Goal: Transaction & Acquisition: Complete application form

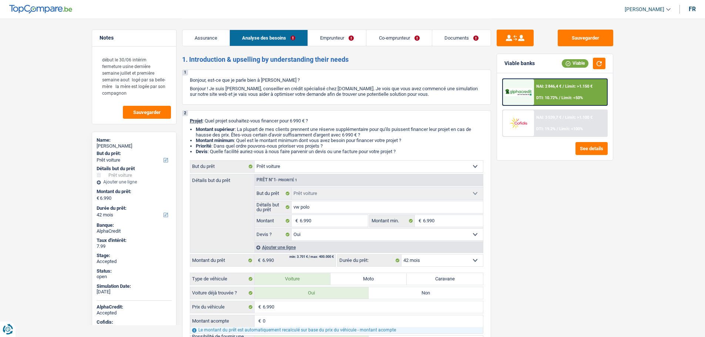
select select "car"
select select "42"
select select "car"
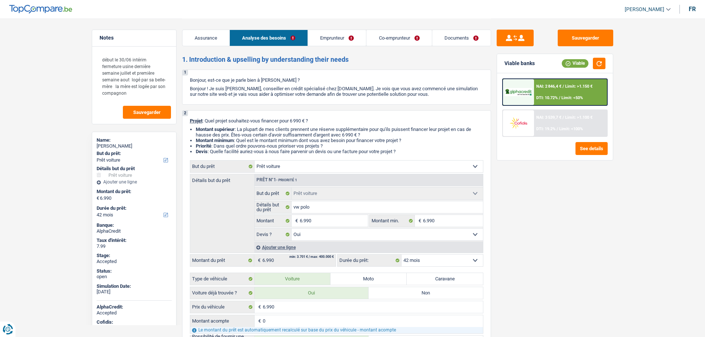
select select "yes"
select select "42"
select select "worker"
select select "netSalary"
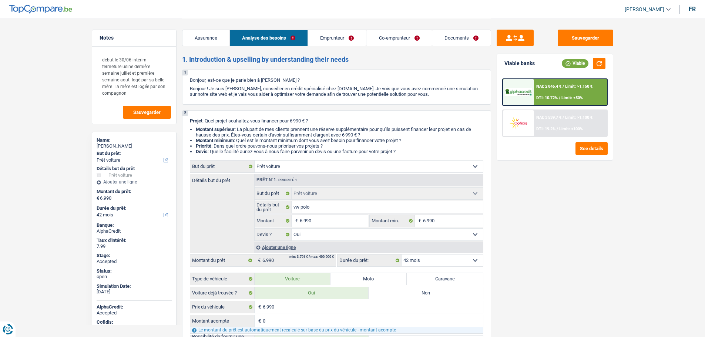
select select "mealVouchers"
select select "familyAllowances"
select select "netSalary"
select select "liveWithParents"
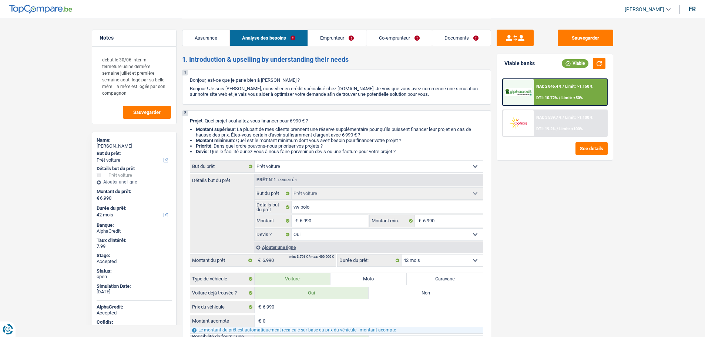
select select "car"
select select "yes"
select select "42"
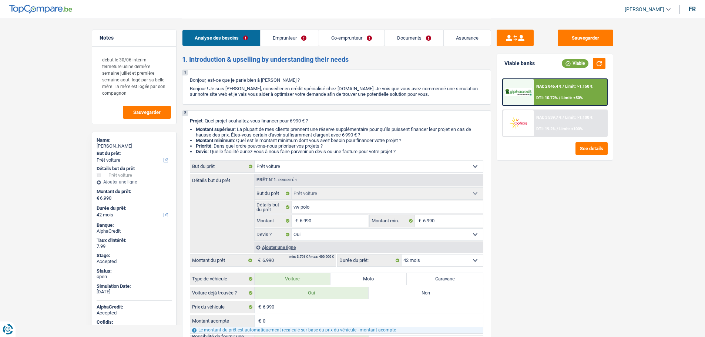
click at [282, 37] on link "Emprunteur" at bounding box center [289, 38] width 58 height 16
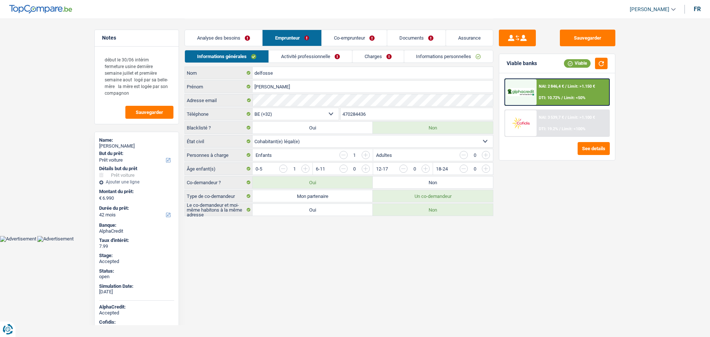
click at [244, 38] on link "Analyse des besoins" at bounding box center [223, 38] width 77 height 16
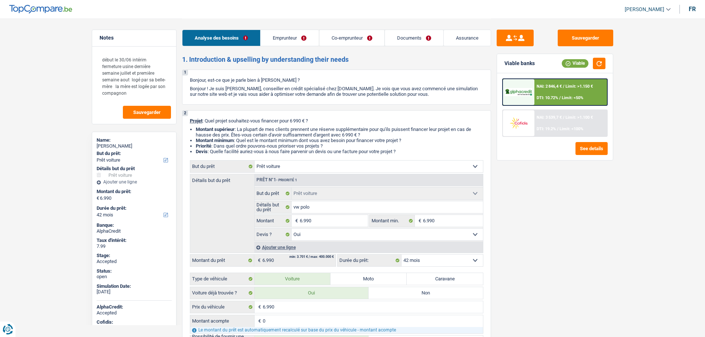
click at [634, 12] on span "[PERSON_NAME]" at bounding box center [644, 9] width 40 height 6
click at [625, 68] on button "SO" at bounding box center [631, 67] width 66 height 15
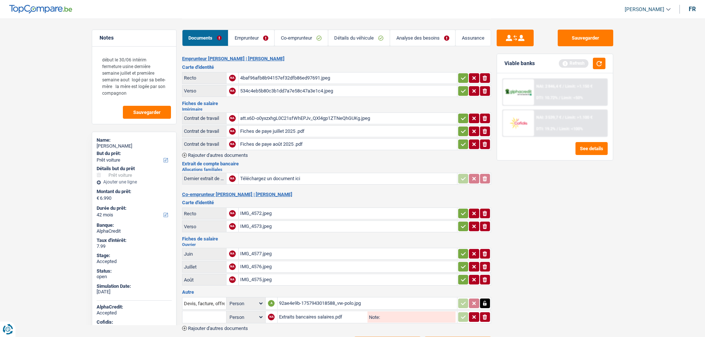
click at [460, 76] on icon "button" at bounding box center [463, 77] width 6 height 7
click at [461, 91] on icon "button" at bounding box center [463, 90] width 5 height 3
click at [460, 114] on button "button" at bounding box center [463, 119] width 10 height 10
click at [462, 129] on icon "button" at bounding box center [463, 131] width 6 height 7
click at [460, 141] on icon "button" at bounding box center [463, 144] width 6 height 7
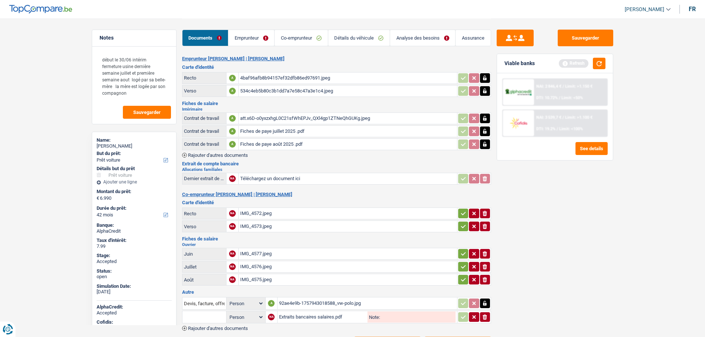
click at [248, 38] on link "Emprunteur" at bounding box center [251, 38] width 46 height 16
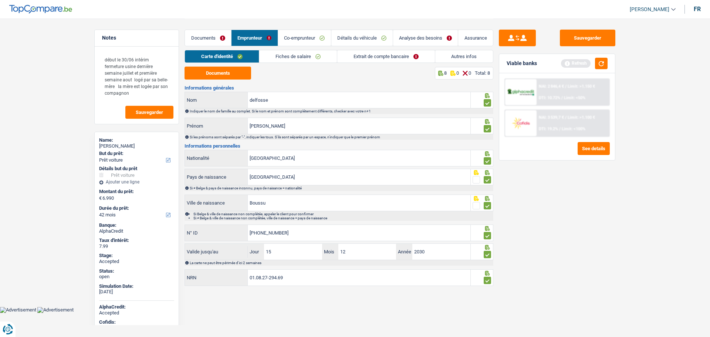
click at [370, 57] on link "Extrait de compte bancaire" at bounding box center [386, 56] width 98 height 12
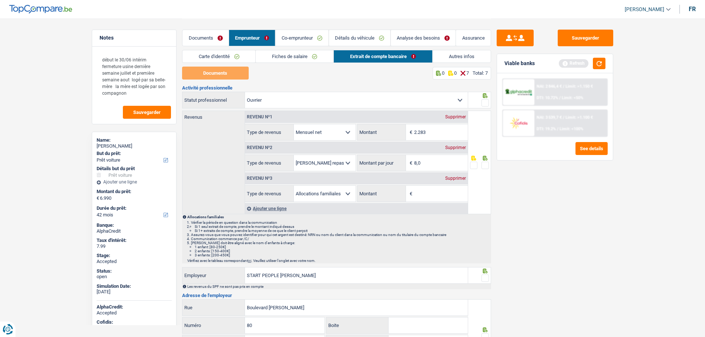
click at [488, 103] on span at bounding box center [484, 102] width 7 height 7
click at [0, 0] on input "radio" at bounding box center [0, 0] width 0 height 0
click at [488, 166] on span at bounding box center [484, 165] width 7 height 7
click at [0, 0] on input "radio" at bounding box center [0, 0] width 0 height 0
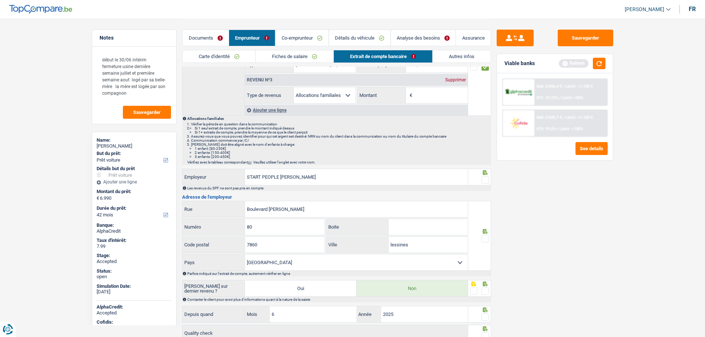
scroll to position [111, 0]
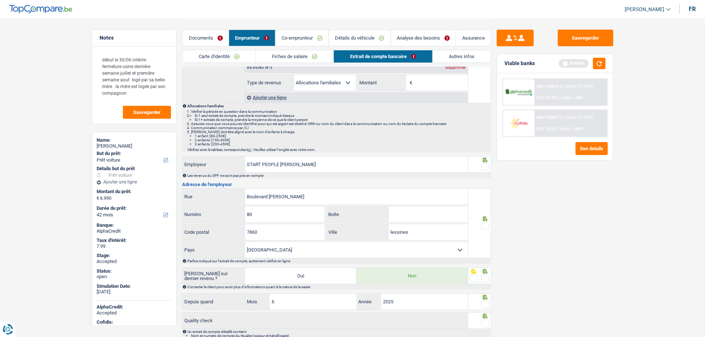
click at [486, 169] on span at bounding box center [484, 167] width 7 height 7
click at [0, 0] on input "radio" at bounding box center [0, 0] width 0 height 0
click at [484, 225] on span at bounding box center [484, 225] width 7 height 7
click at [0, 0] on input "radio" at bounding box center [0, 0] width 0 height 0
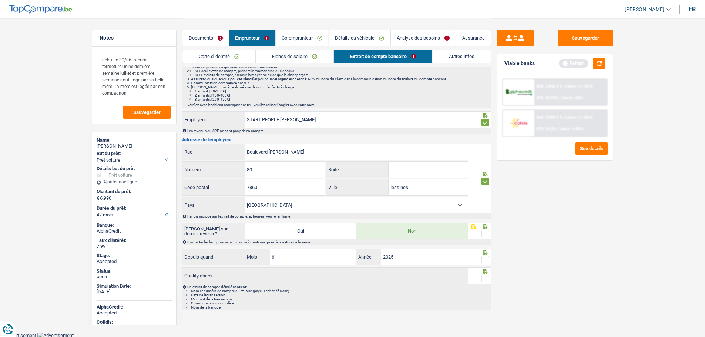
scroll to position [156, 0]
click at [489, 232] on div at bounding box center [479, 230] width 23 height 17
click at [489, 230] on div at bounding box center [479, 230] width 23 height 17
click at [486, 235] on span at bounding box center [484, 232] width 7 height 7
click at [0, 0] on input "radio" at bounding box center [0, 0] width 0 height 0
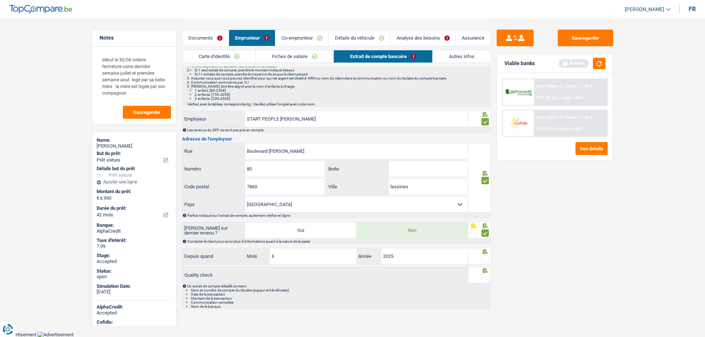
click at [483, 259] on span at bounding box center [484, 258] width 7 height 7
click at [0, 0] on input "radio" at bounding box center [0, 0] width 0 height 0
click at [481, 276] on span at bounding box center [484, 277] width 7 height 7
click at [0, 0] on input "radio" at bounding box center [0, 0] width 0 height 0
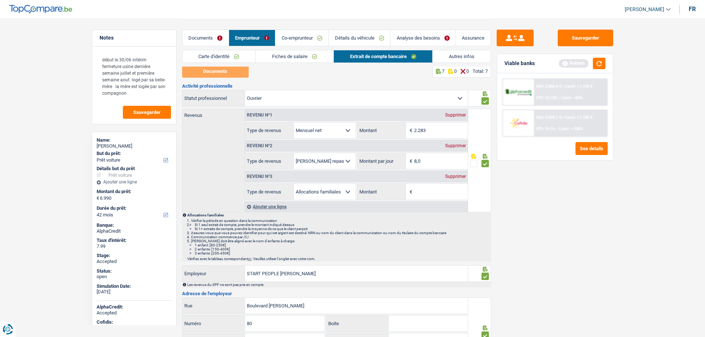
scroll to position [0, 0]
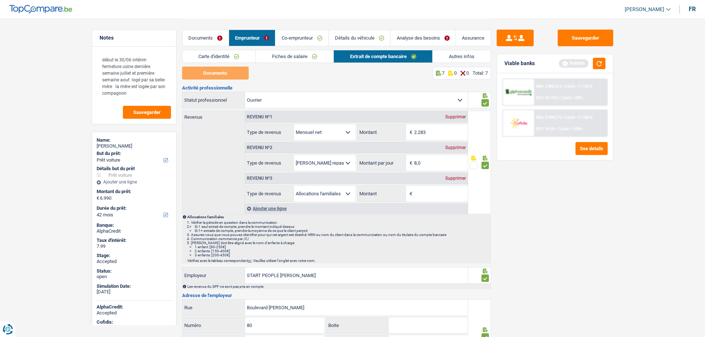
click at [293, 41] on link "Co-emprunteur" at bounding box center [301, 38] width 53 height 16
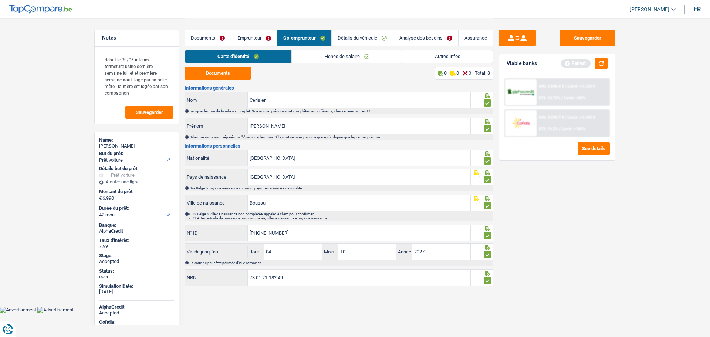
click at [213, 36] on link "Documents" at bounding box center [208, 38] width 46 height 16
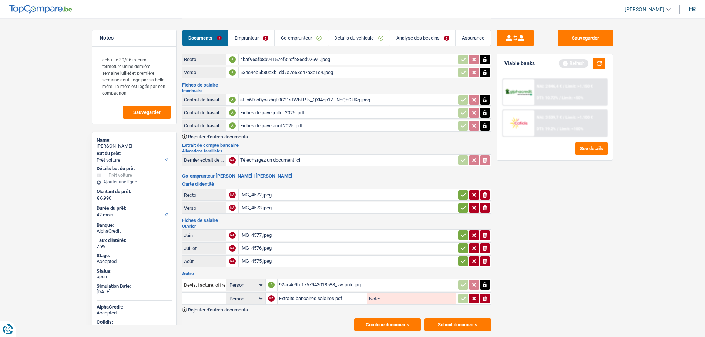
scroll to position [37, 0]
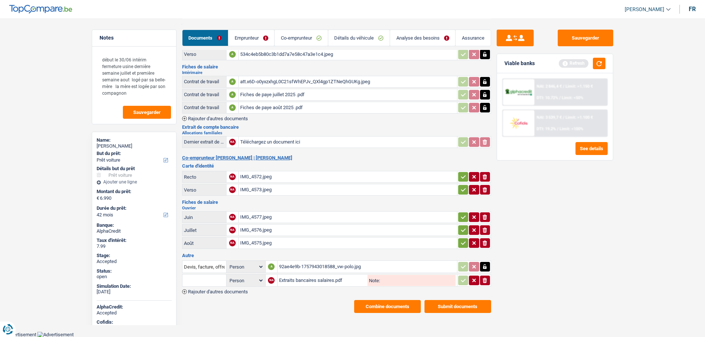
click at [374, 304] on button "Combine documents" at bounding box center [387, 306] width 67 height 13
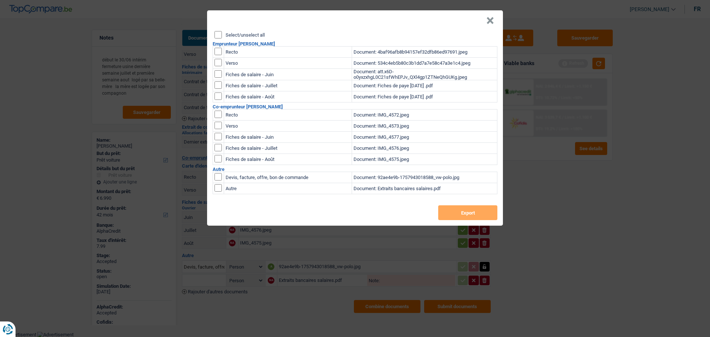
click at [224, 33] on div "Select/unselect all" at bounding box center [356, 34] width 283 height 7
click at [216, 33] on input "Select/unselect all" at bounding box center [218, 34] width 7 height 7
checkbox input "true"
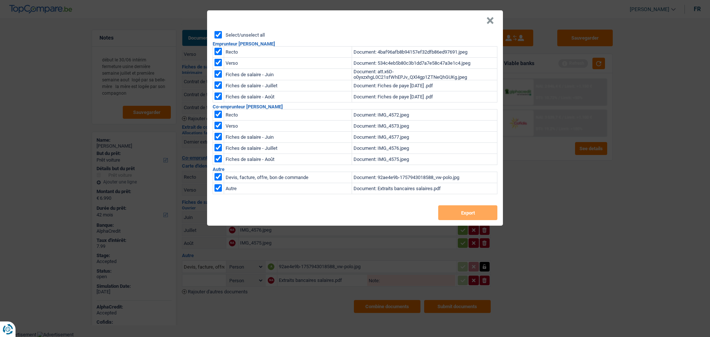
checkbox input "true"
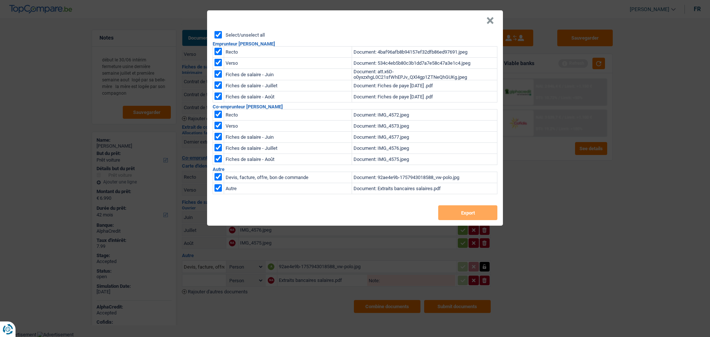
checkbox input "true"
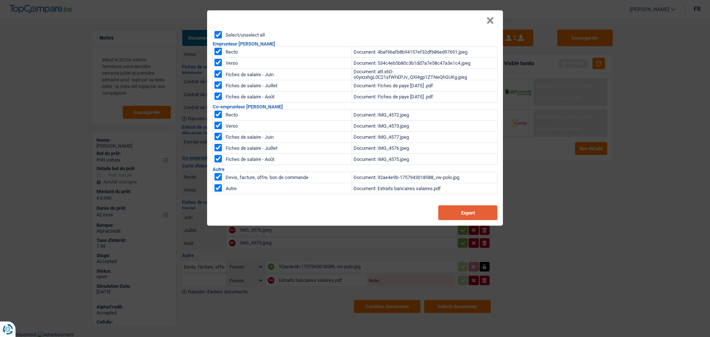
click at [468, 212] on button "Export" at bounding box center [467, 212] width 59 height 15
click at [489, 21] on button "×" at bounding box center [490, 20] width 8 height 7
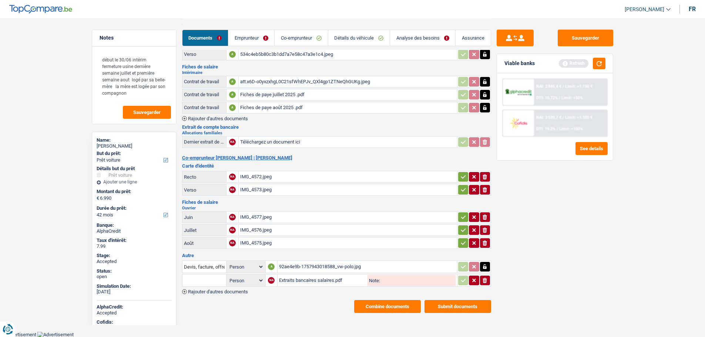
click at [119, 146] on div "rachel delfosse" at bounding box center [134, 146] width 75 height 6
copy div "delfosse"
click at [534, 101] on div "NAI: 2 846,4 € / Limit: >1.150 € DTI: 10.72% / Limit: <50%" at bounding box center [570, 92] width 73 height 26
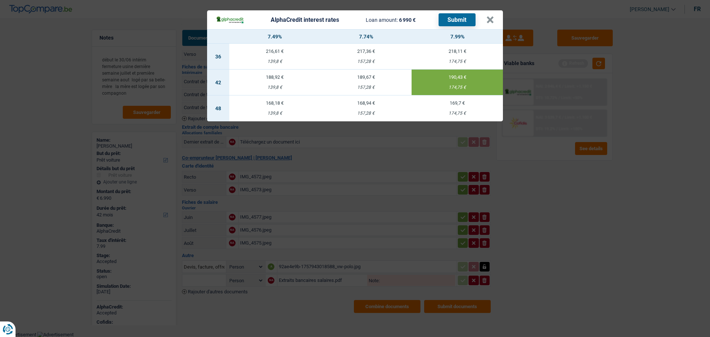
click at [495, 23] on header "AlphaCredit interest rates Loan amount: 6 990 € Submit ×" at bounding box center [355, 19] width 296 height 19
drag, startPoint x: 487, startPoint y: 17, endPoint x: 393, endPoint y: 31, distance: 94.6
click at [487, 17] on button "×" at bounding box center [490, 19] width 8 height 7
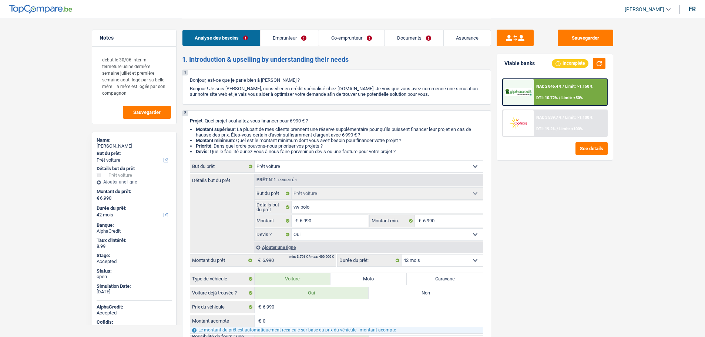
select select "car"
select select "42"
select select "car"
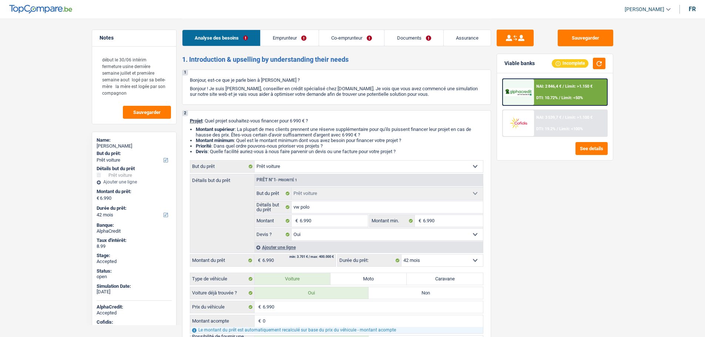
select select "yes"
select select "42"
select select "worker"
select select "netSalary"
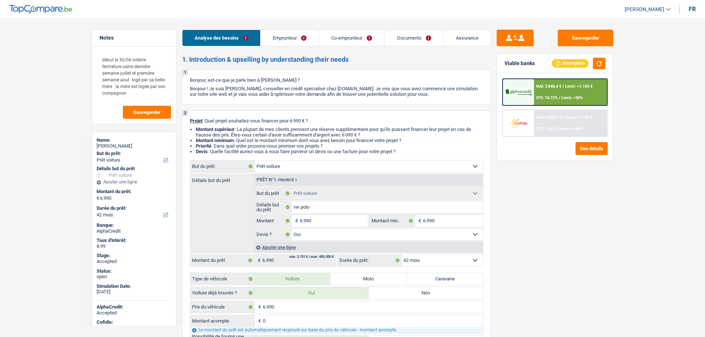
select select "mealVouchers"
select select "familyAllowances"
select select "netSalary"
select select "liveWithParents"
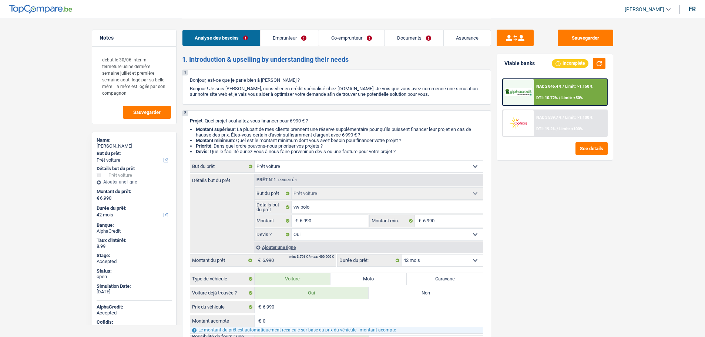
select select "car"
select select "yes"
select select "42"
click at [466, 43] on link "Assurance" at bounding box center [467, 38] width 47 height 16
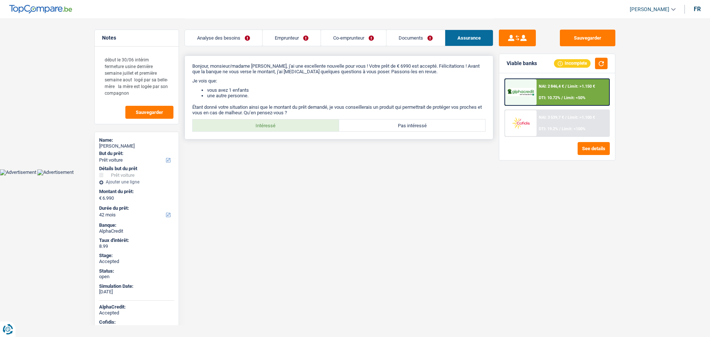
click at [247, 123] on label "Intéressé" at bounding box center [266, 125] width 146 height 12
click at [247, 123] on input "Intéressé" at bounding box center [266, 125] width 146 height 12
radio input "true"
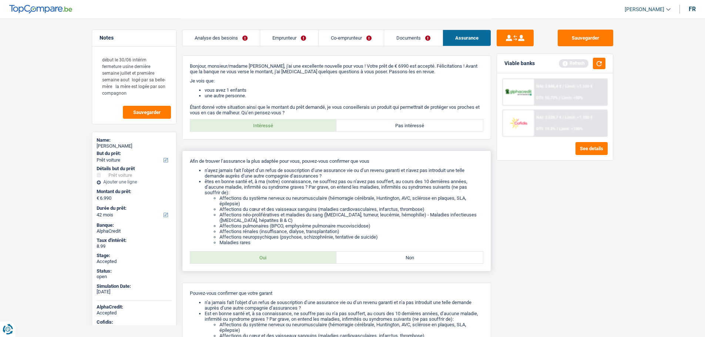
click at [270, 260] on label "Oui" at bounding box center [263, 258] width 146 height 12
click at [270, 260] on input "Oui" at bounding box center [263, 258] width 146 height 12
radio input "true"
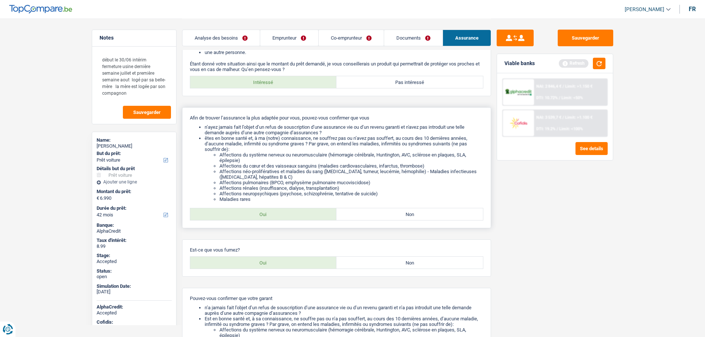
scroll to position [111, 0]
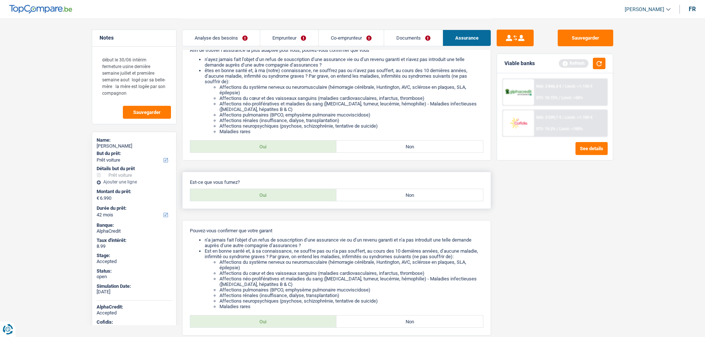
click at [295, 195] on label "Oui" at bounding box center [263, 195] width 146 height 12
click at [295, 195] on input "Oui" at bounding box center [263, 195] width 146 height 12
radio input "true"
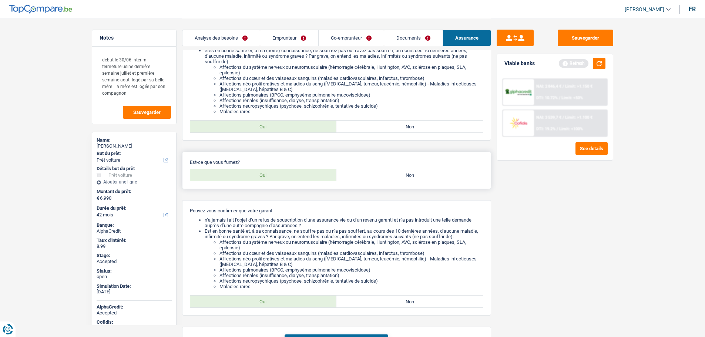
scroll to position [184, 0]
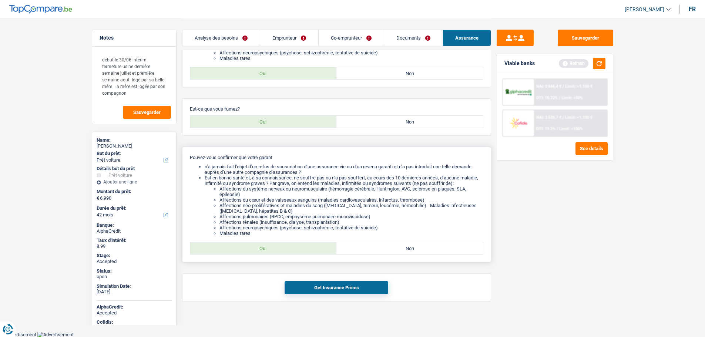
click at [268, 247] on label "Oui" at bounding box center [263, 248] width 146 height 12
click at [268, 247] on input "Oui" at bounding box center [263, 248] width 146 height 12
radio input "true"
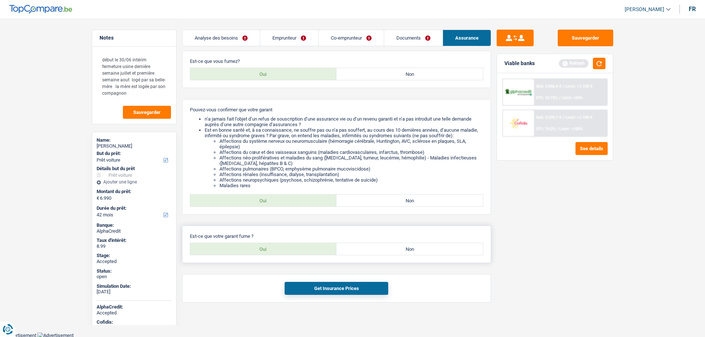
scroll to position [233, 0]
click at [270, 246] on label "Oui" at bounding box center [263, 248] width 146 height 12
click at [270, 246] on input "Oui" at bounding box center [263, 248] width 146 height 12
radio input "true"
click at [322, 290] on button "Get Insurance Prices" at bounding box center [336, 287] width 104 height 13
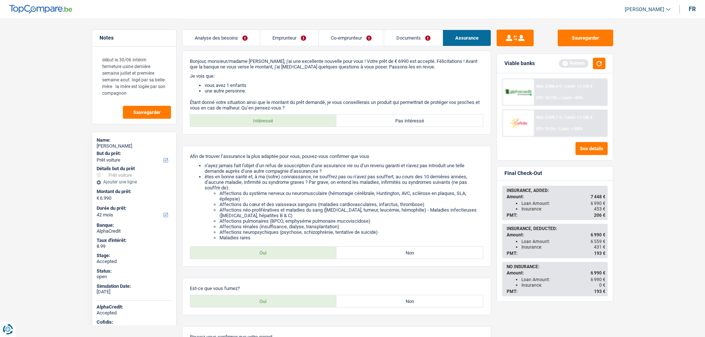
scroll to position [0, 0]
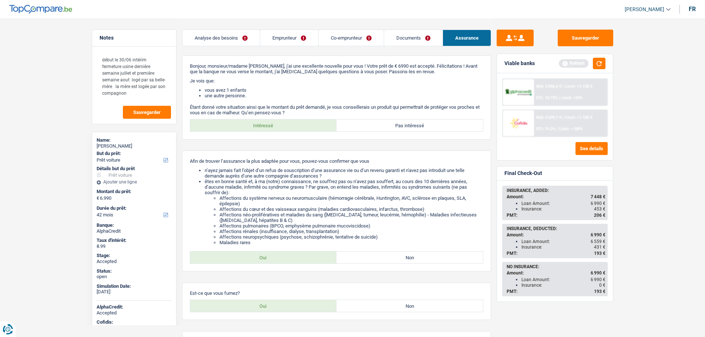
click at [200, 41] on link "Analyse des besoins" at bounding box center [220, 38] width 77 height 16
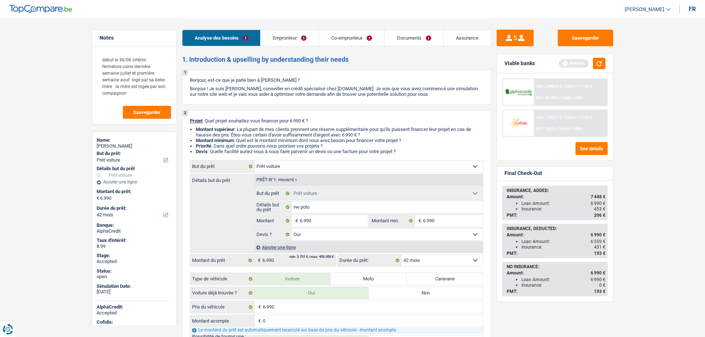
click at [419, 36] on link "Documents" at bounding box center [413, 38] width 58 height 16
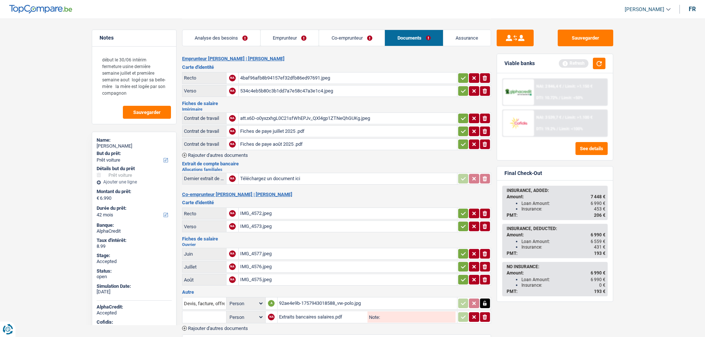
click at [641, 10] on span "[PERSON_NAME]" at bounding box center [644, 9] width 40 height 6
click at [621, 64] on button "SO" at bounding box center [631, 67] width 66 height 15
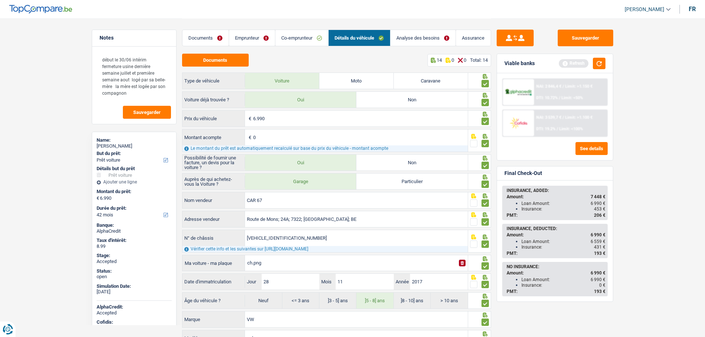
click at [85, 212] on main "Notes début le 30/06 intérim fermeture usine dernière semaine juillet et premiè…" at bounding box center [352, 183] width 705 height 367
click at [477, 37] on link "Assurance" at bounding box center [473, 38] width 35 height 16
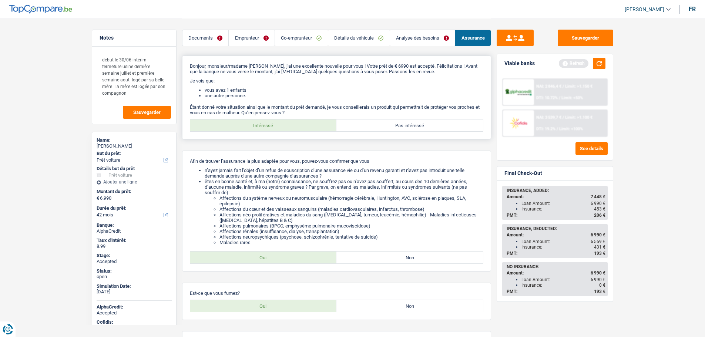
click at [394, 123] on label "Pas intéressé" at bounding box center [409, 125] width 146 height 12
click at [394, 123] on input "Pas intéressé" at bounding box center [409, 125] width 146 height 12
radio input "true"
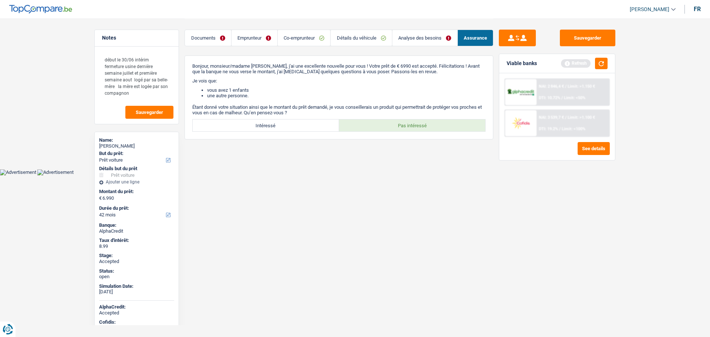
click at [115, 147] on div "rachel delfosse" at bounding box center [136, 146] width 75 height 6
click at [115, 146] on div "rachel delfosse" at bounding box center [136, 146] width 75 height 6
click at [125, 150] on div "Name: rachel delfosse" at bounding box center [136, 143] width 75 height 13
click at [124, 147] on div "rachel delfosse" at bounding box center [136, 146] width 75 height 6
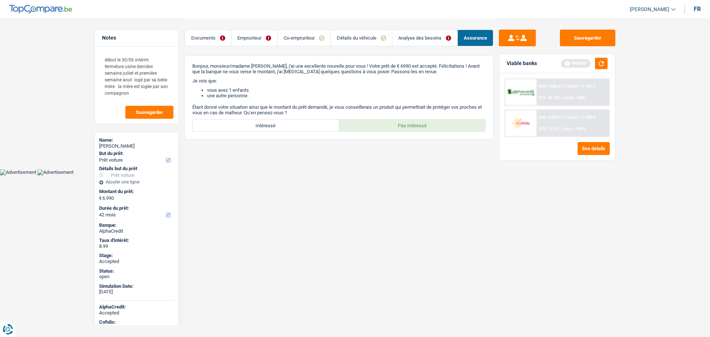
click at [124, 147] on div "rachel delfosse" at bounding box center [136, 146] width 75 height 6
copy div "rachel delfosse"
click at [256, 37] on link "Emprunteur" at bounding box center [255, 38] width 46 height 16
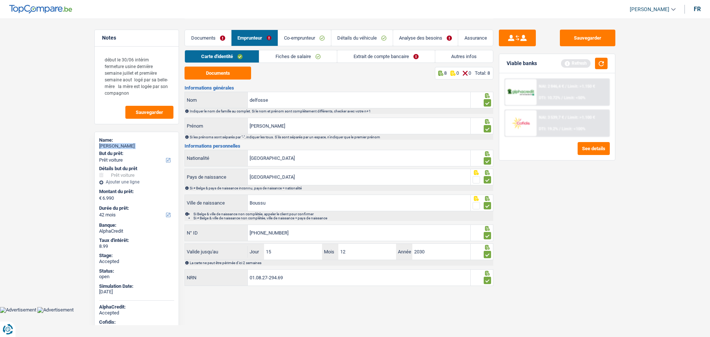
click at [448, 58] on link "Autres infos" at bounding box center [464, 56] width 58 height 12
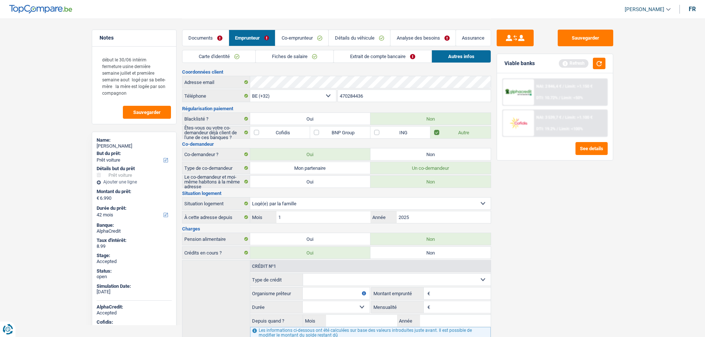
click at [370, 96] on input "470284436" at bounding box center [414, 96] width 153 height 12
click at [294, 38] on link "Co-emprunteur" at bounding box center [301, 38] width 53 height 16
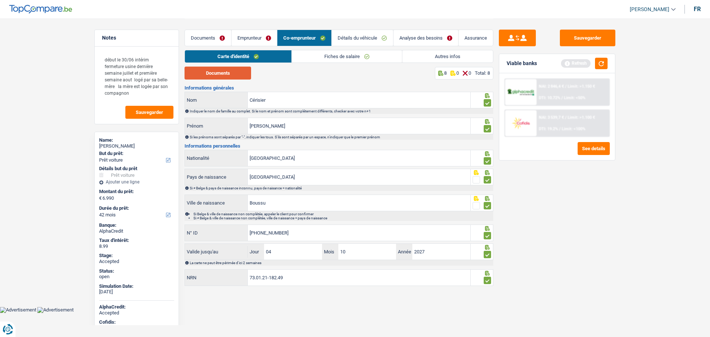
click at [231, 73] on button "Documents" at bounding box center [218, 73] width 67 height 13
click at [345, 58] on link "Fiches de salaire" at bounding box center [347, 56] width 110 height 12
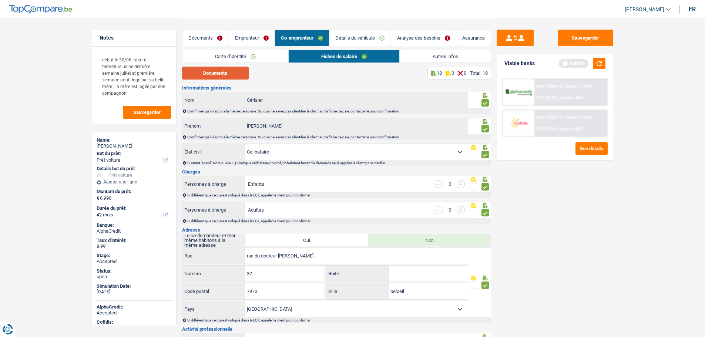
click at [228, 74] on button "Documents" at bounding box center [215, 73] width 67 height 13
click at [486, 37] on link "Assurance" at bounding box center [473, 38] width 34 height 16
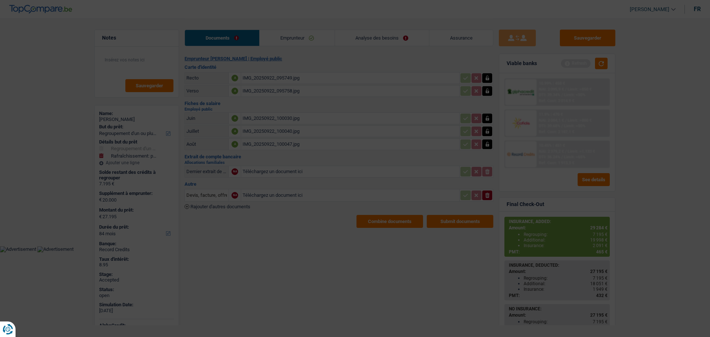
select select "refinancing"
select select "houseOrGarden"
select select "84"
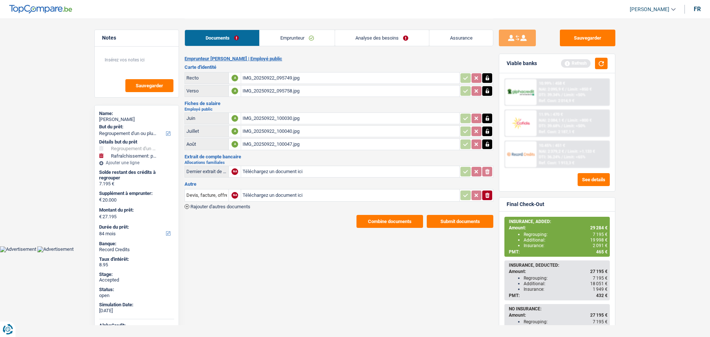
click at [120, 117] on div "Valérie Daniel-Cayssials" at bounding box center [136, 120] width 75 height 6
click at [119, 117] on div "Valérie Daniel-Cayssials" at bounding box center [136, 120] width 75 height 6
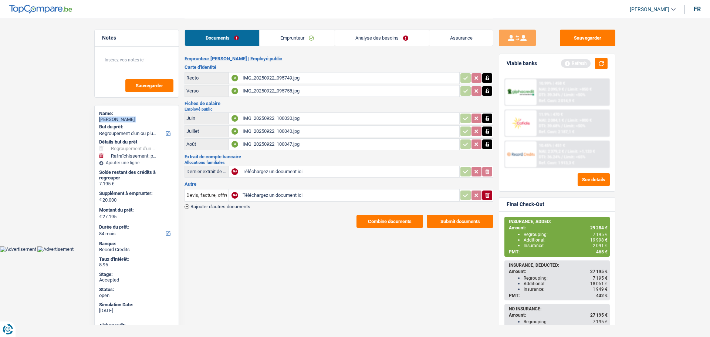
click at [386, 221] on button "Combine documents" at bounding box center [390, 221] width 67 height 13
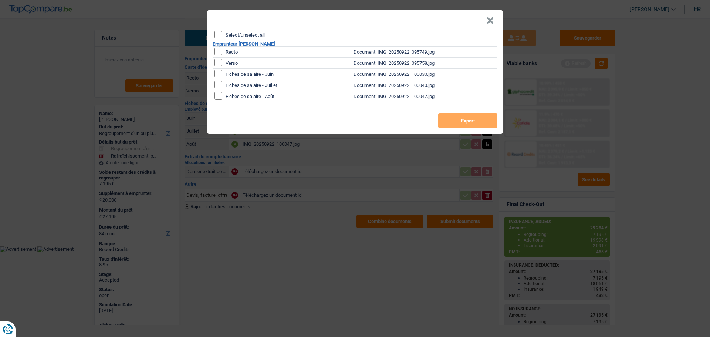
click at [253, 37] on label "Select/unselect all" at bounding box center [245, 35] width 39 height 5
click at [222, 37] on input "Select/unselect all" at bounding box center [218, 34] width 7 height 7
checkbox input "true"
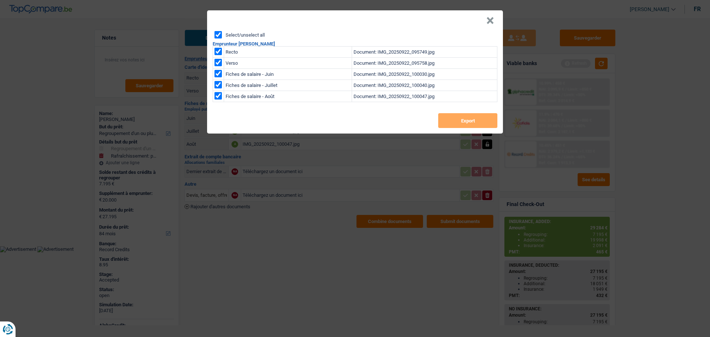
checkbox input "true"
click at [453, 123] on button "Export" at bounding box center [467, 120] width 59 height 15
click at [483, 24] on header "×" at bounding box center [355, 20] width 296 height 21
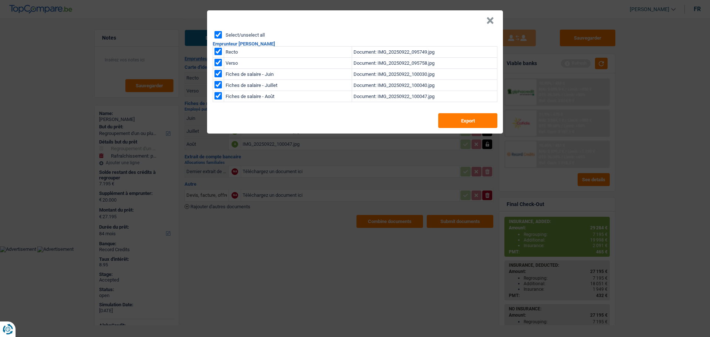
click at [488, 23] on button "×" at bounding box center [490, 20] width 8 height 7
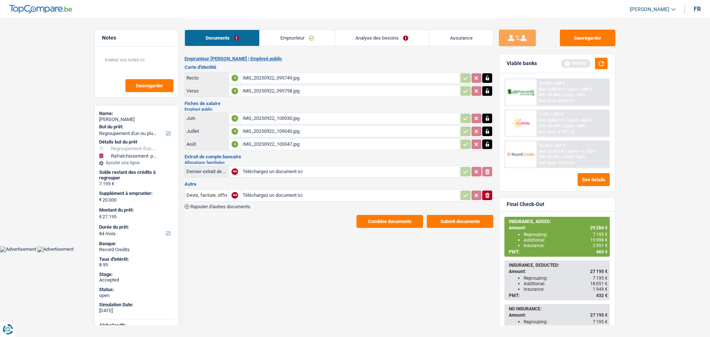
click at [389, 40] on link "Analyse des besoins" at bounding box center [382, 38] width 94 height 16
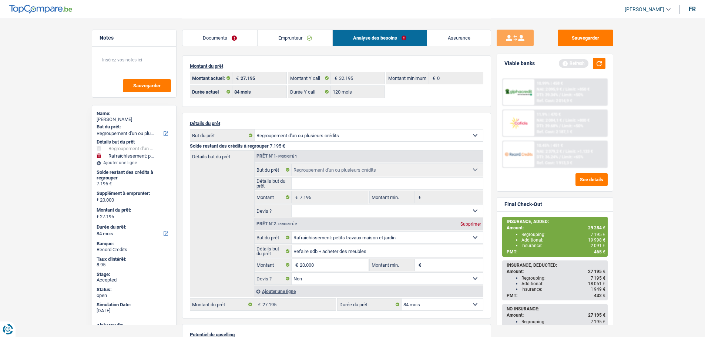
click at [285, 43] on link "Emprunteur" at bounding box center [294, 38] width 75 height 16
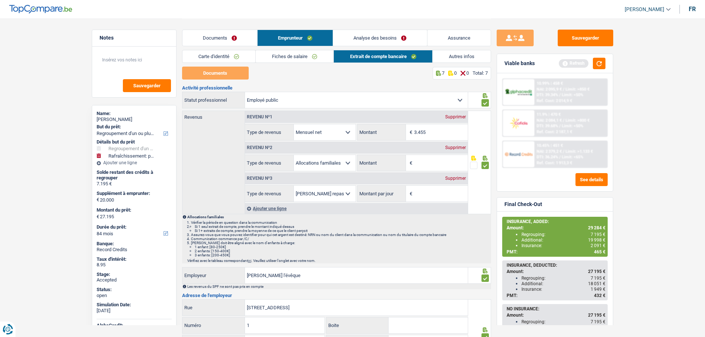
click at [465, 55] on link "Autres infos" at bounding box center [461, 56] width 58 height 12
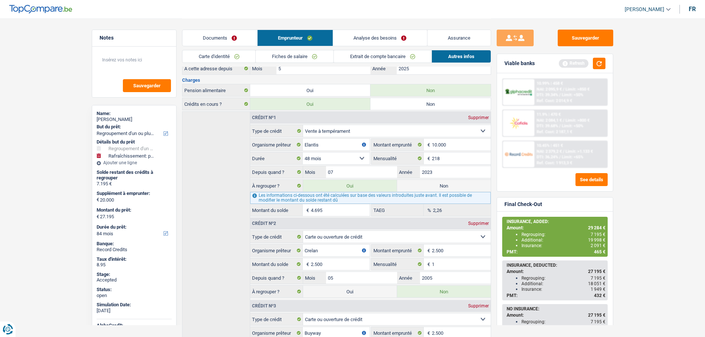
scroll to position [148, 0]
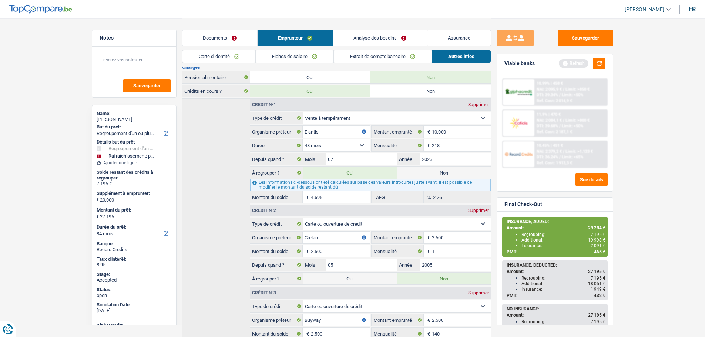
click at [360, 38] on link "Analyse des besoins" at bounding box center [380, 38] width 94 height 16
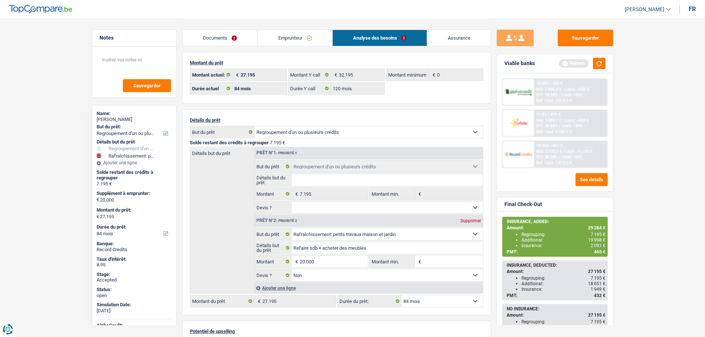
scroll to position [0, 0]
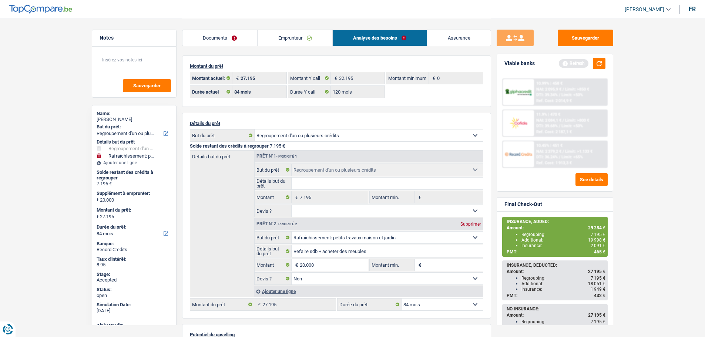
click at [452, 39] on link "Assurance" at bounding box center [459, 38] width 64 height 16
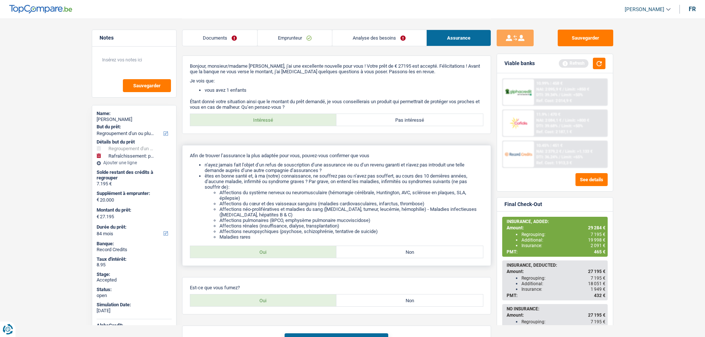
scroll to position [148, 0]
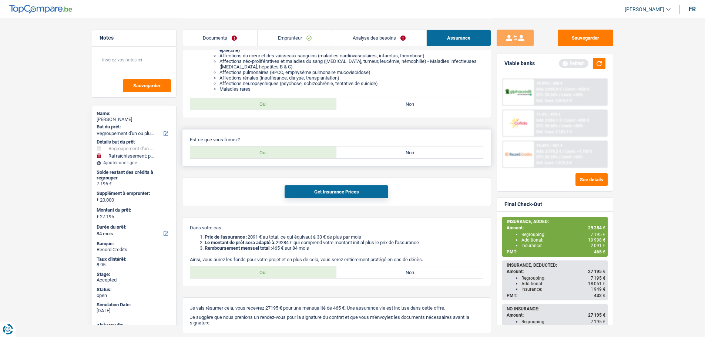
click at [380, 149] on label "Non" at bounding box center [409, 152] width 146 height 12
click at [380, 149] on input "Non" at bounding box center [409, 152] width 146 height 12
radio input "true"
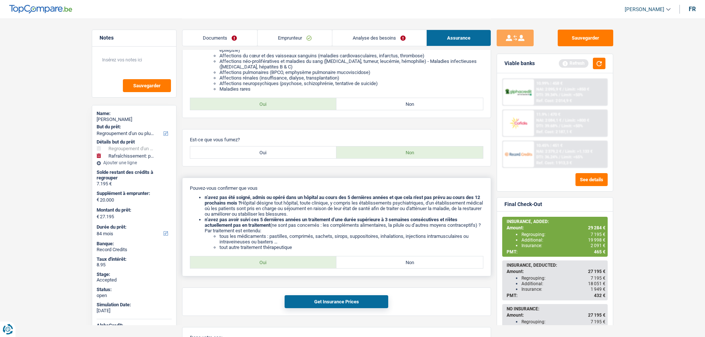
click at [302, 262] on label "Oui" at bounding box center [263, 262] width 146 height 12
click at [302, 262] on input "Oui" at bounding box center [263, 262] width 146 height 12
radio input "true"
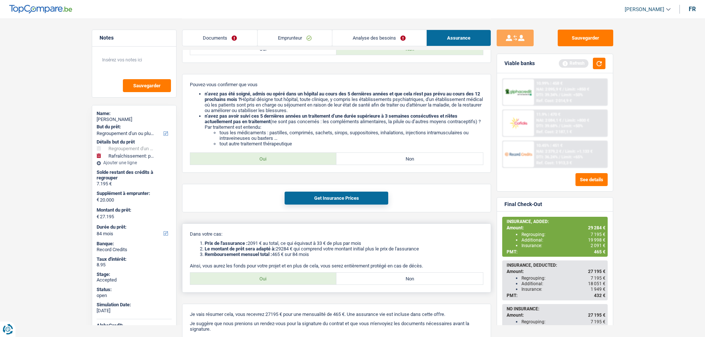
scroll to position [259, 0]
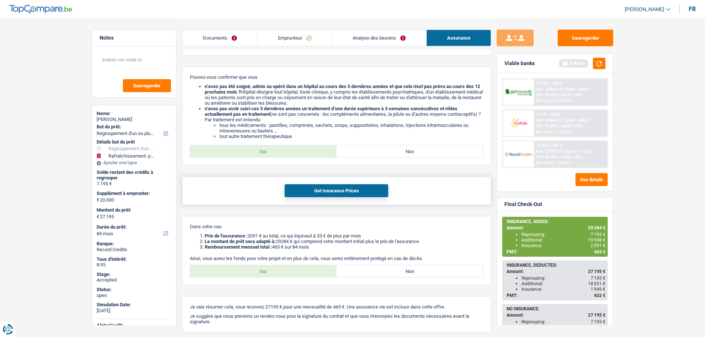
click at [311, 194] on button "Get Insurance Prices" at bounding box center [336, 190] width 104 height 13
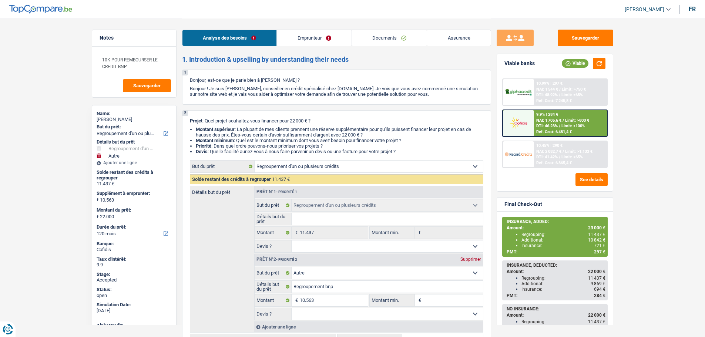
select select "refinancing"
select select "other"
select select "120"
select select "refinancing"
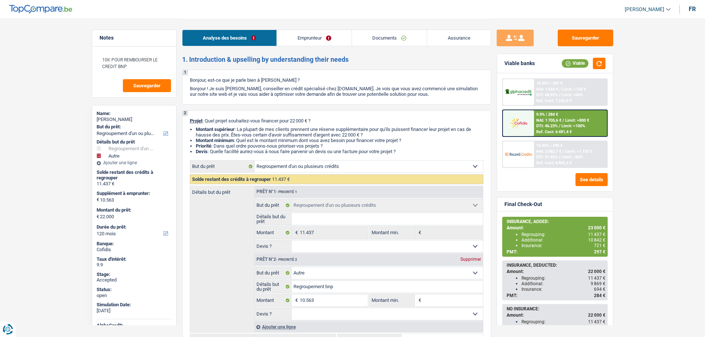
select select "refinancing"
select select "other"
select select "120"
select select "privateEmployee"
select select "familyAllowances"
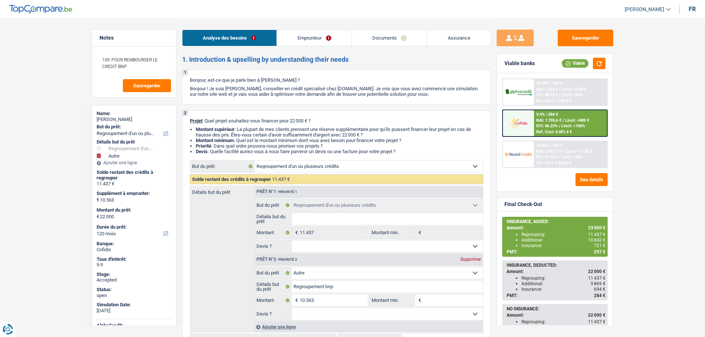
select select "netSalary"
select select "mealVouchers"
select select "ownerWithMortgage"
select select "mortgage"
select select "420"
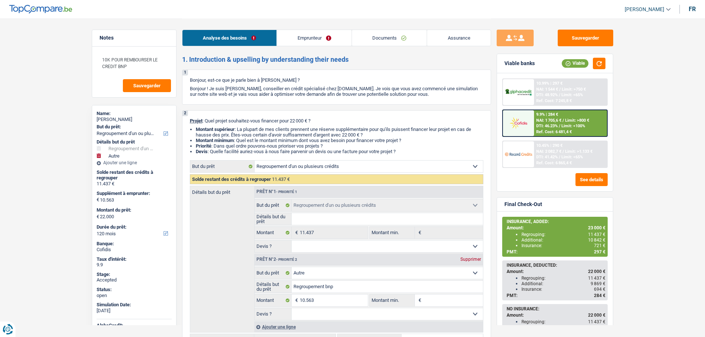
select select "personalLoan"
select select "other"
select select "36"
select select "personalLoan"
select select "other"
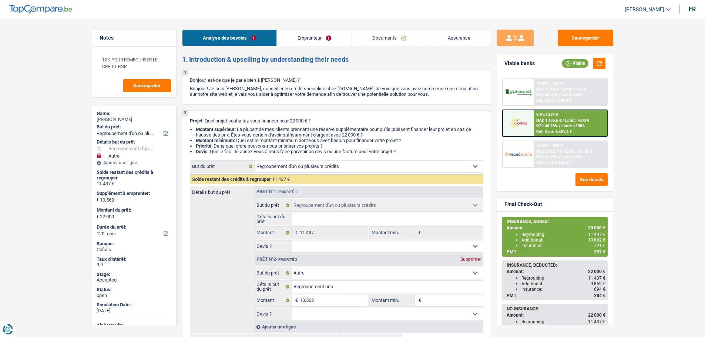
select select "36"
select select "personalLoan"
select select "other"
select select "36"
select select "refinancing"
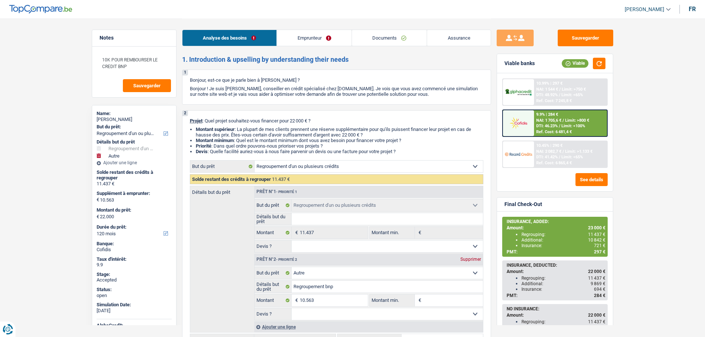
select select "refinancing"
select select "other"
select select "120"
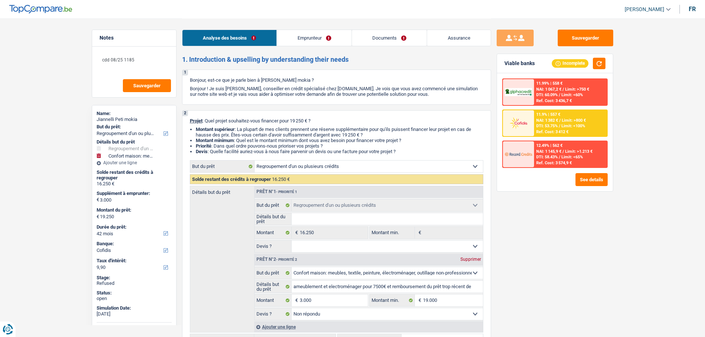
select select "refinancing"
select select "household"
select select "42"
select select "cofidis"
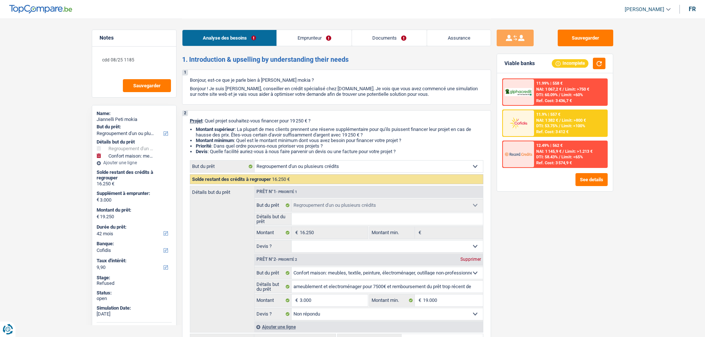
select select "refinancing"
select select "household"
select select "not_answered"
select select "42"
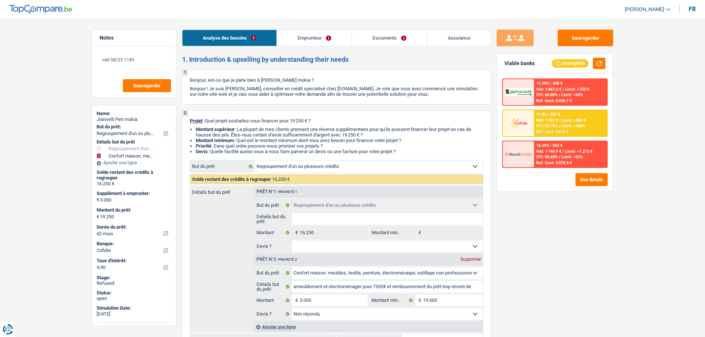
select select "privateEmployee"
select select "familyAllowances"
select select "netSalary"
select select "mealVouchers"
select select "rents"
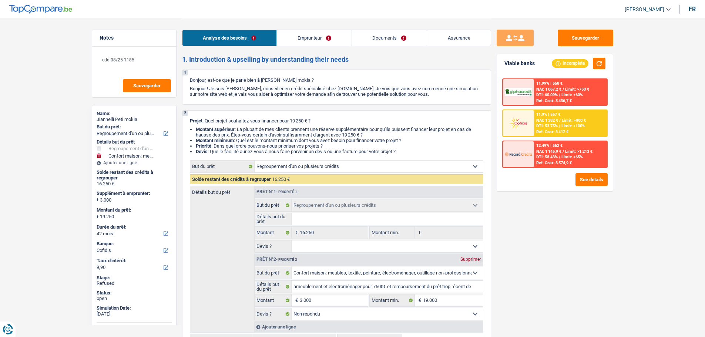
select select "personalLoan"
select select "other"
select select "60"
select select "personalLoan"
select select "other"
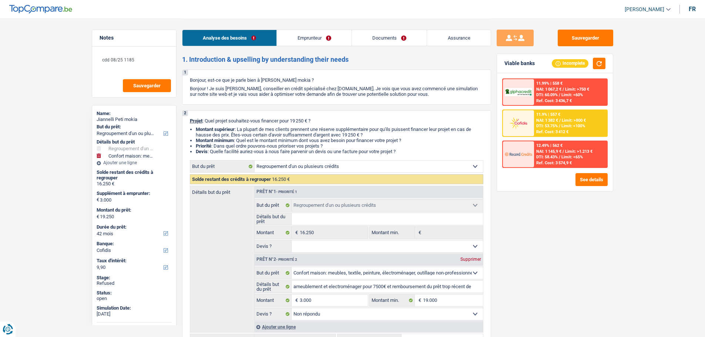
select select "36"
select select "personalLoan"
select select "homeFurnishingOrRelocation"
select select "30"
select select "personalLoan"
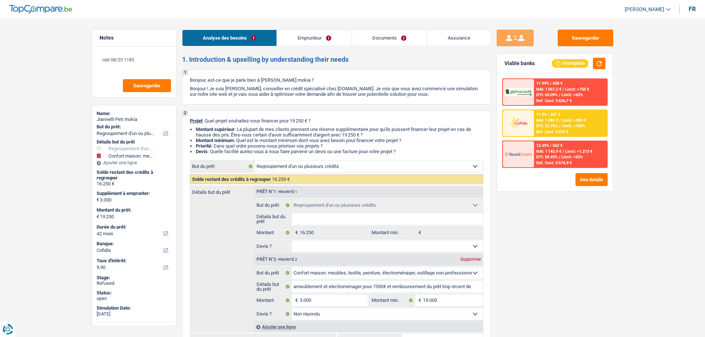
select select "carRestore"
select select "60"
select select "cardOrCredit"
select select "refinancing"
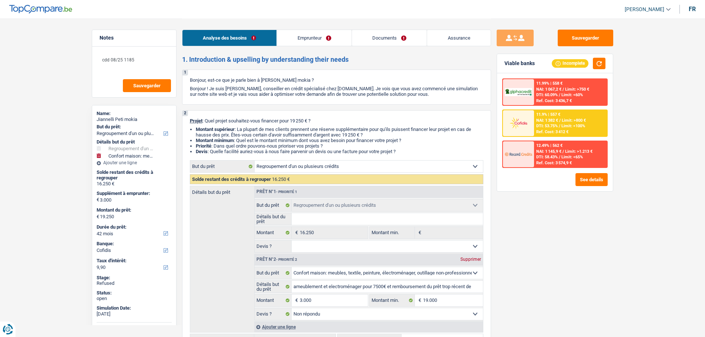
select select "household"
select select "not_answered"
select select "42"
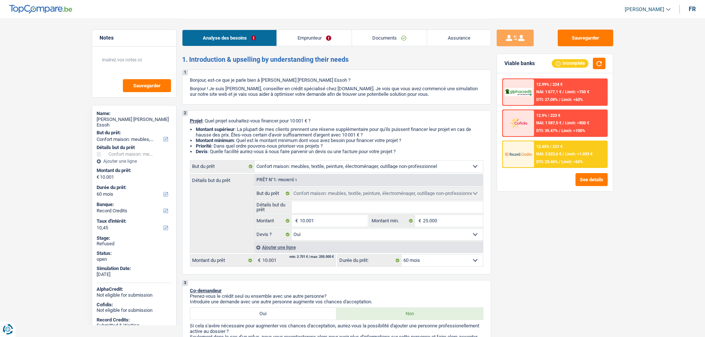
select select "household"
select select "60"
select select "record credits"
select select "household"
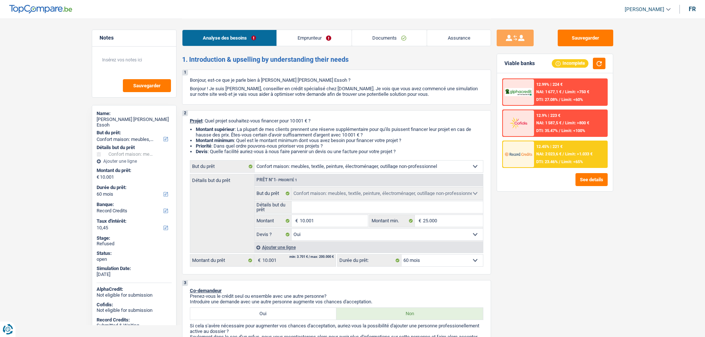
select select "household"
select select "yes"
select select "60"
select select "privateEmployee"
select select "netSalary"
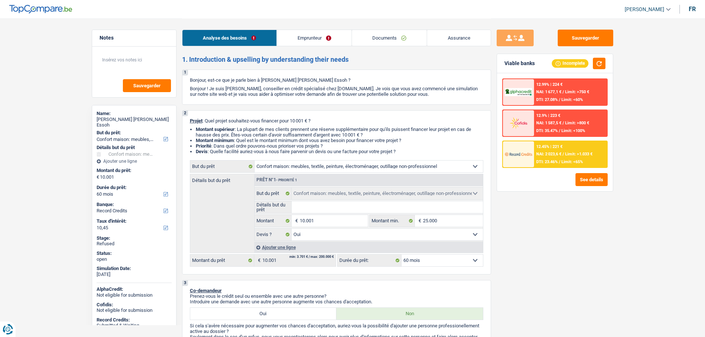
select select "mealVouchers"
select select "liveWithParents"
select select "carLoan"
select select "60"
select select "household"
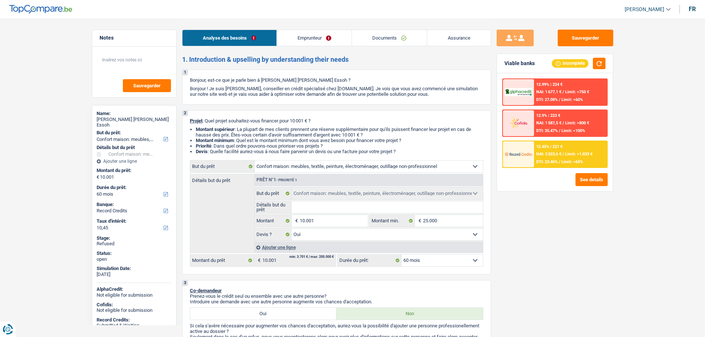
select select "household"
select select "yes"
select select "60"
select select "32"
select select "single"
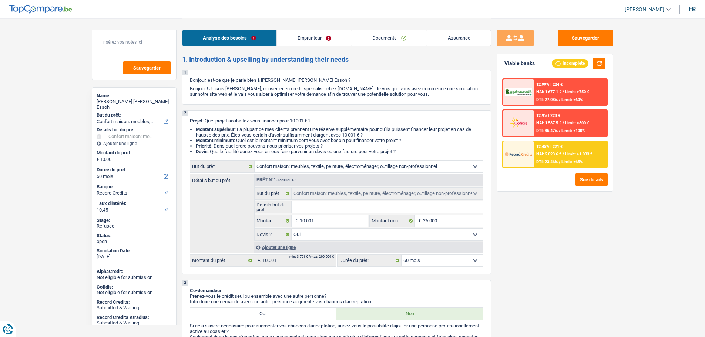
scroll to position [26, 0]
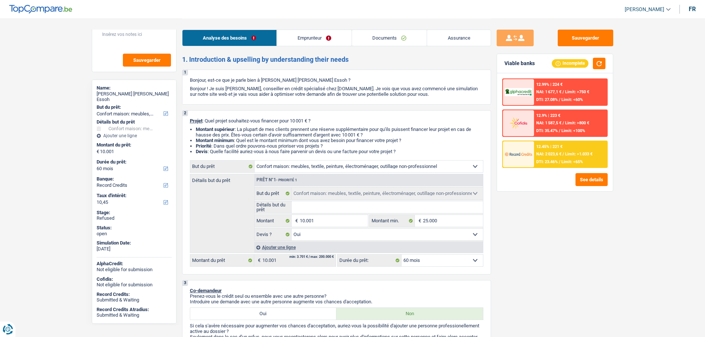
click at [300, 38] on link "Emprunteur" at bounding box center [314, 38] width 75 height 16
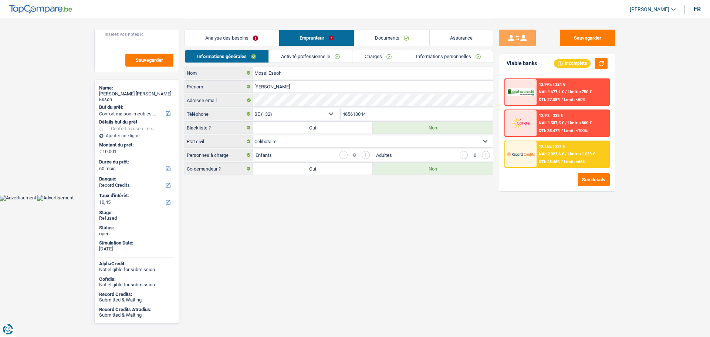
click at [374, 56] on link "Charges" at bounding box center [378, 56] width 51 height 12
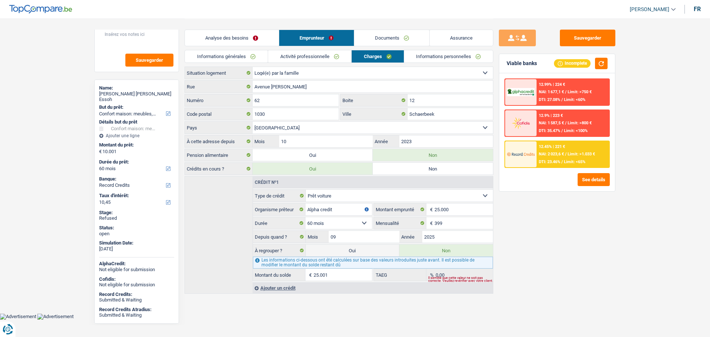
click at [240, 36] on link "Analyse des besoins" at bounding box center [232, 38] width 94 height 16
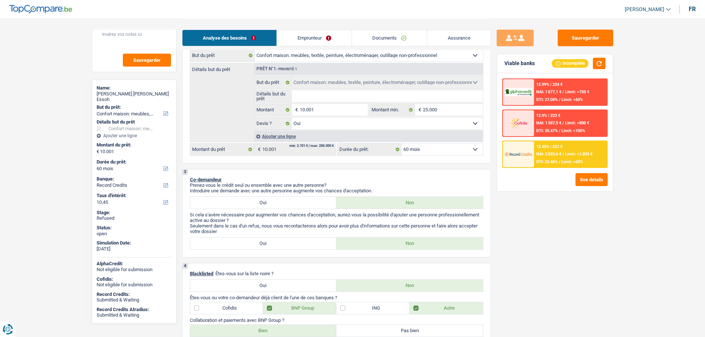
scroll to position [0, 0]
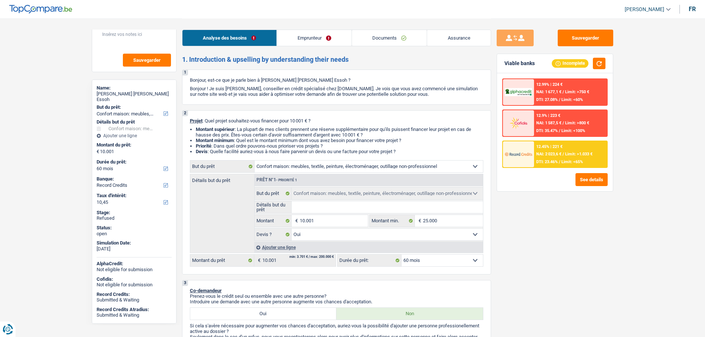
click at [126, 92] on div "Marie Klöd Vianney Mossi Essoh" at bounding box center [134, 96] width 75 height 11
copy div "Vianney"
click at [144, 92] on div "Marie Klöd Vianney Mossi Essoh" at bounding box center [134, 96] width 75 height 11
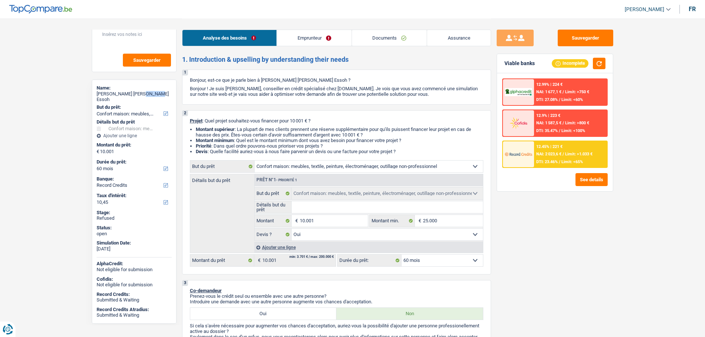
copy div "Mossi"
click at [310, 36] on link "Emprunteur" at bounding box center [314, 38] width 75 height 16
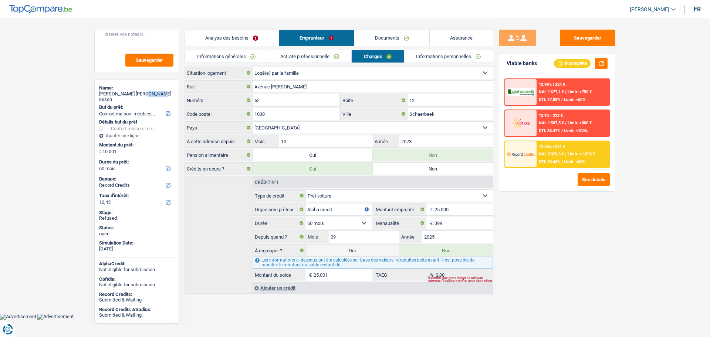
click at [374, 38] on link "Documents" at bounding box center [391, 38] width 75 height 16
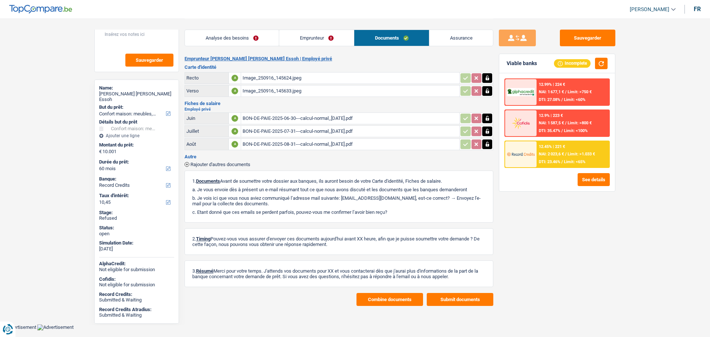
click at [262, 142] on div "BON-DE-PAIE-2025-08-31---calcul-normal_28-08-2025.pdf" at bounding box center [350, 144] width 215 height 11
click at [279, 130] on div "BON-DE-PAIE-2025-07-31---calcul-normal_30-07-2025.pdf" at bounding box center [350, 131] width 215 height 11
click at [265, 118] on div "BON-DE-PAIE-2025-06-30---calcul-normal_26-06-2025.pdf" at bounding box center [350, 118] width 215 height 11
click at [230, 38] on link "Analyse des besoins" at bounding box center [232, 38] width 94 height 16
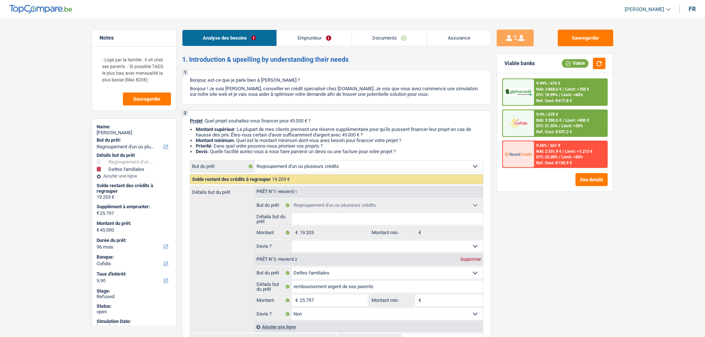
select select "refinancing"
select select "familyDebt"
select select "96"
select select "cofidis"
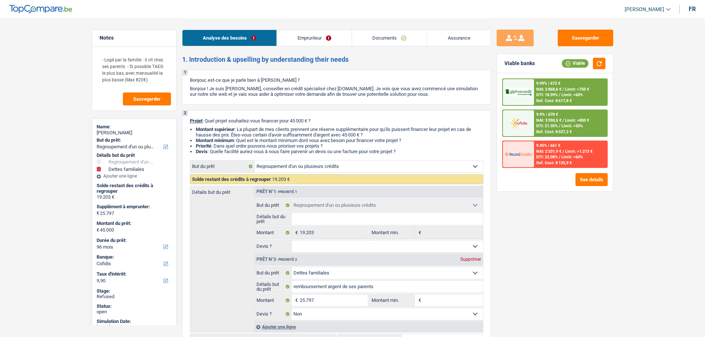
select select "refinancing"
select select "familyDebt"
select select "false"
select select "96"
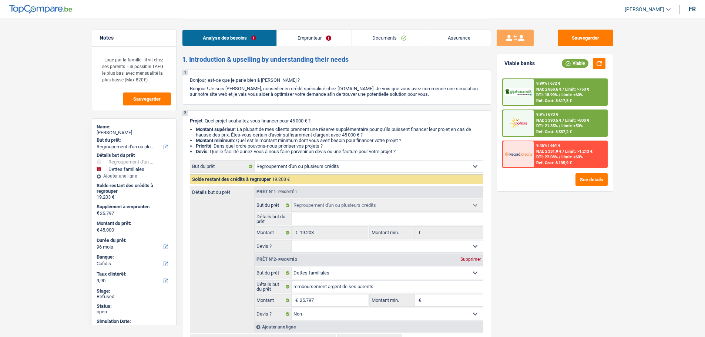
select select "worker"
select select "netSalary"
select select "familyAllowances"
select select "alimony"
select select "liveWithParents"
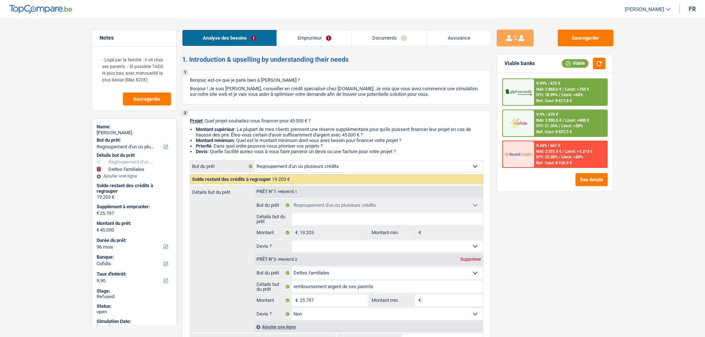
select select "personalLoan"
select select "loanRepayment"
select select "48"
select select "refinancing"
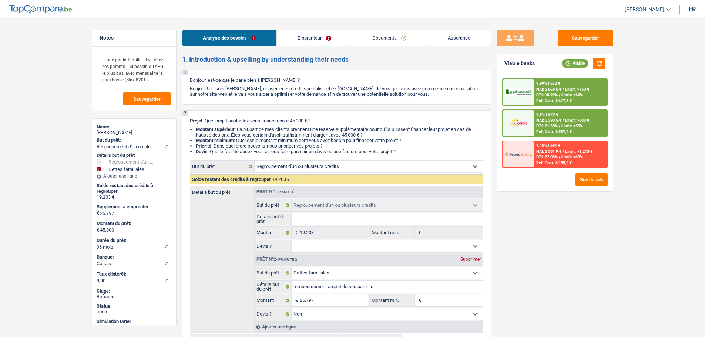
select select "familyDebt"
select select "false"
select select "96"
click at [655, 9] on span "[PERSON_NAME]" at bounding box center [644, 9] width 40 height 6
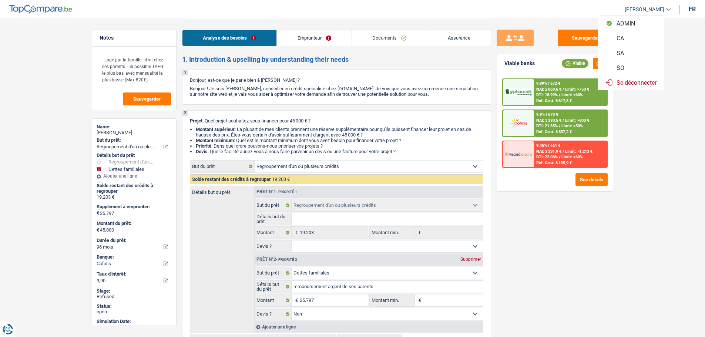
click at [627, 69] on button "SO" at bounding box center [631, 67] width 66 height 15
select select "96"
select select "84"
select select "refinancing"
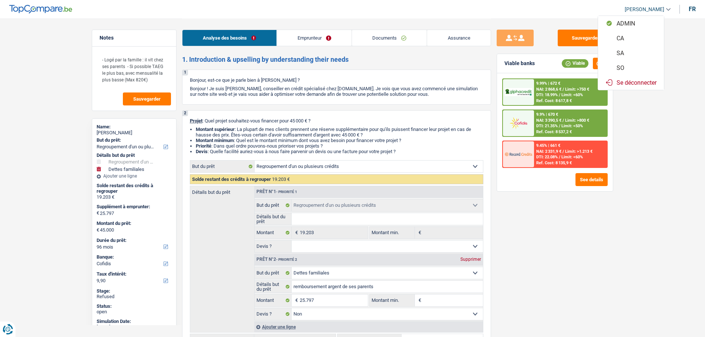
select select "familyDebt"
select select "false"
select select "96"
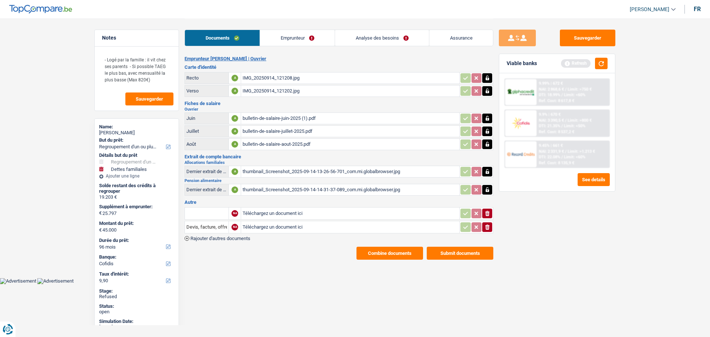
click at [391, 36] on link "Analyse des besoins" at bounding box center [382, 38] width 94 height 16
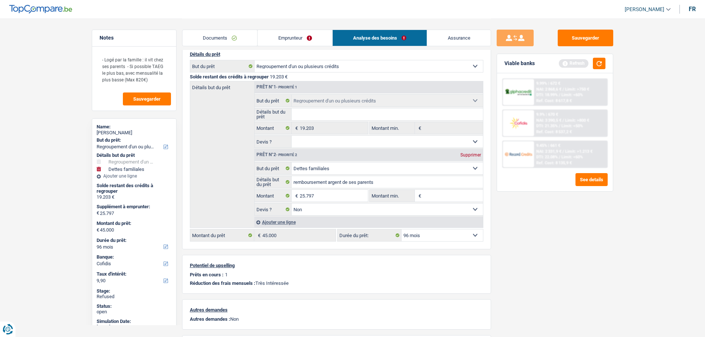
scroll to position [74, 0]
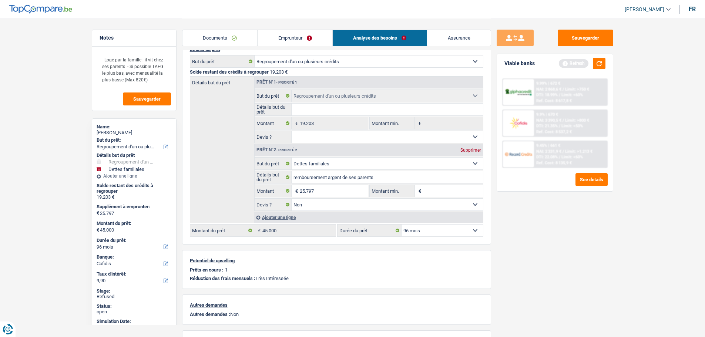
click at [282, 36] on link "Emprunteur" at bounding box center [294, 38] width 75 height 16
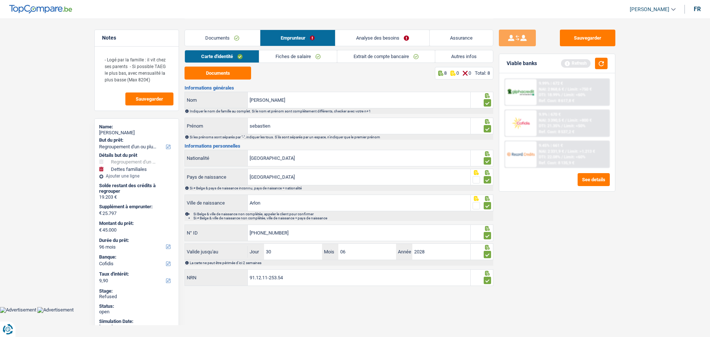
click at [451, 57] on link "Autres infos" at bounding box center [464, 56] width 58 height 12
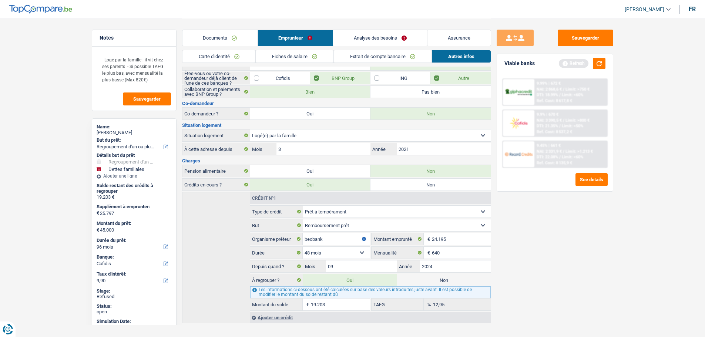
scroll to position [66, 0]
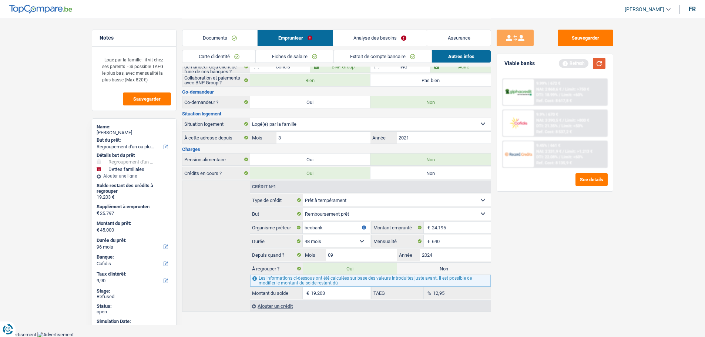
click at [601, 63] on button "button" at bounding box center [599, 63] width 13 height 11
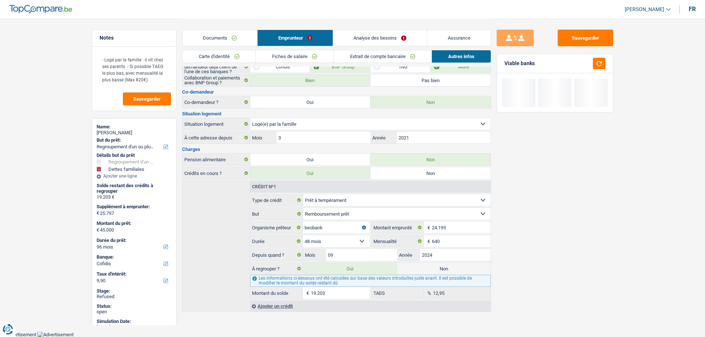
click at [372, 33] on link "Analyse des besoins" at bounding box center [380, 38] width 94 height 16
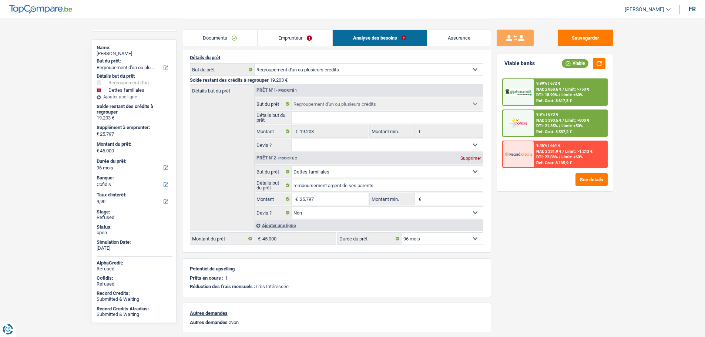
scroll to position [84, 0]
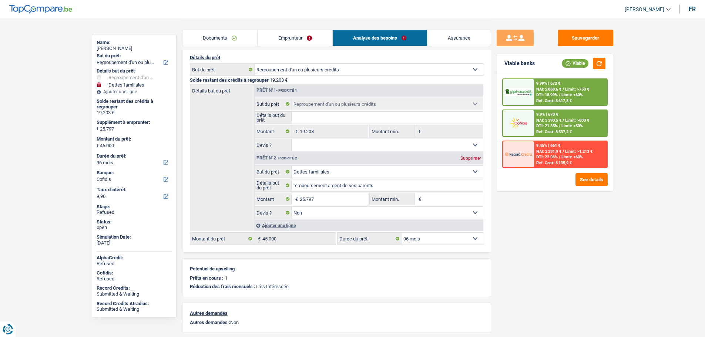
click at [124, 47] on div "sebastien simon" at bounding box center [134, 49] width 75 height 6
copy div "simon"
click at [319, 200] on input "25.797" at bounding box center [334, 199] width 68 height 12
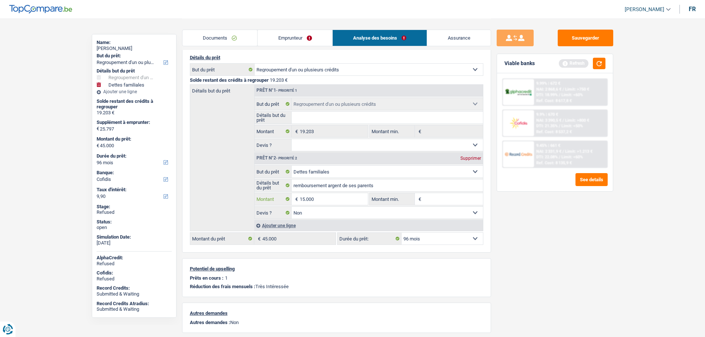
type input "15.000"
type input "34.203"
select select "120"
type input "34.203"
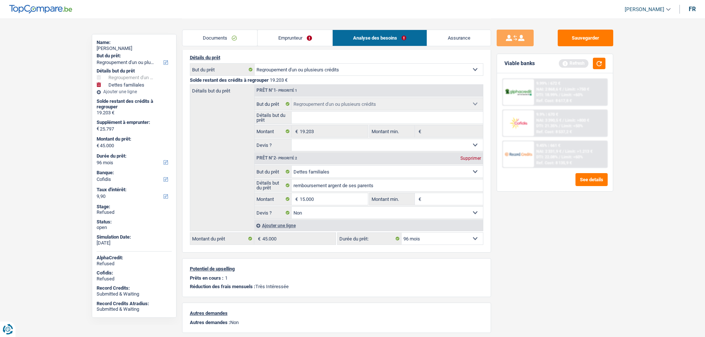
select select "120"
type input "34.203"
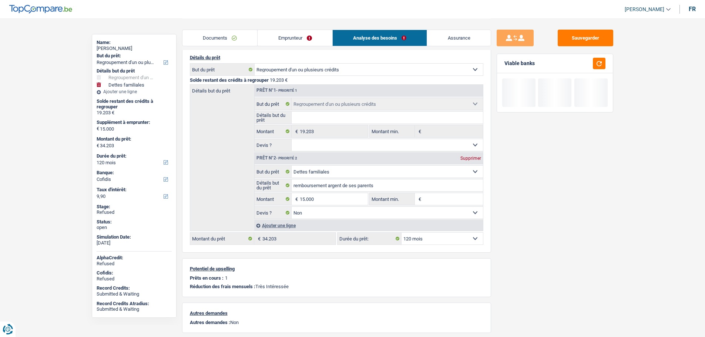
click at [490, 242] on div "Détails du prêt Confort maison: meubles, textile, peinture, électroménager, out…" at bounding box center [336, 150] width 309 height 206
click at [431, 239] on select "12 mois 18 mois 24 mois 30 mois 36 mois 42 mois 48 mois 60 mois 72 mois 84 mois…" at bounding box center [441, 239] width 81 height 12
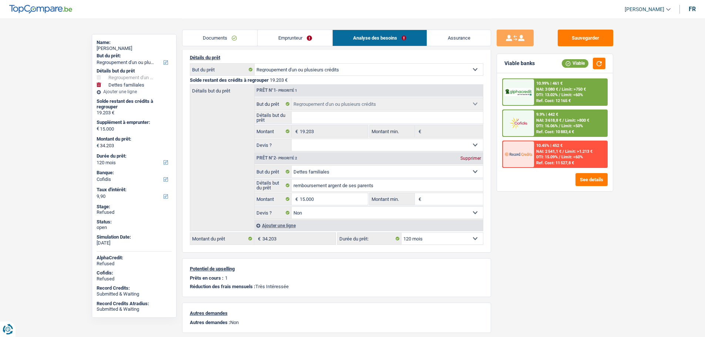
select select "84"
click at [401, 233] on select "12 mois 18 mois 24 mois 30 mois 36 mois 42 mois 48 mois 60 mois 72 mois 84 mois…" at bounding box center [441, 239] width 81 height 12
select select "84"
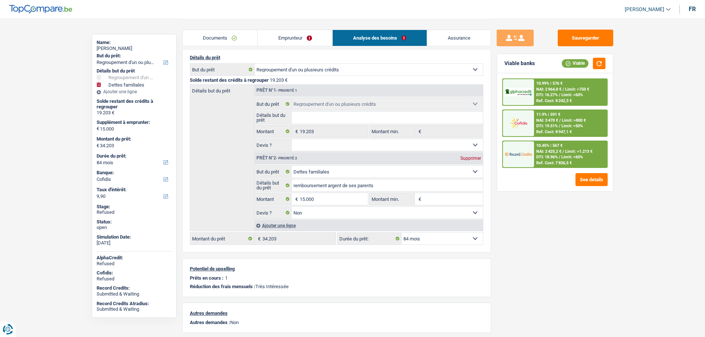
click at [302, 23] on div "Documents Emprunteur Analyse des besoins Assurance" at bounding box center [336, 33] width 309 height 31
click at [290, 37] on link "Emprunteur" at bounding box center [294, 38] width 75 height 16
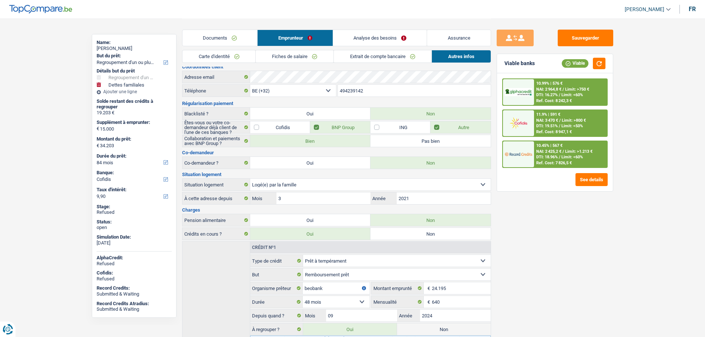
scroll to position [0, 0]
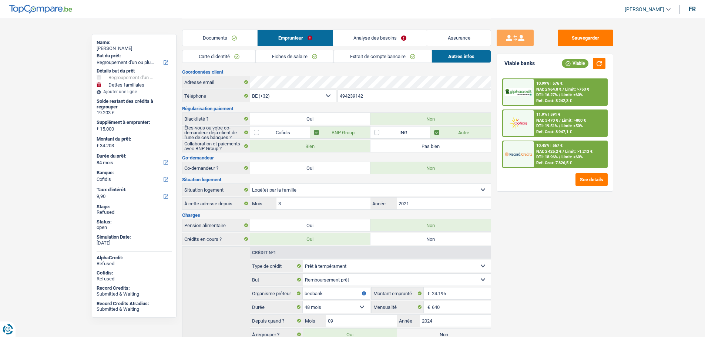
click at [536, 96] on span "DTI: 16.27%" at bounding box center [546, 94] width 21 height 5
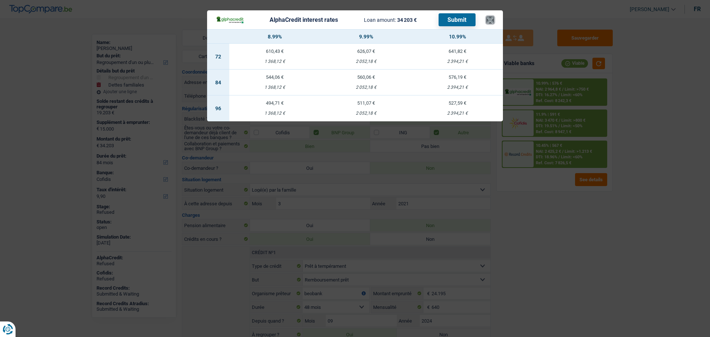
click at [491, 20] on button "×" at bounding box center [490, 19] width 8 height 7
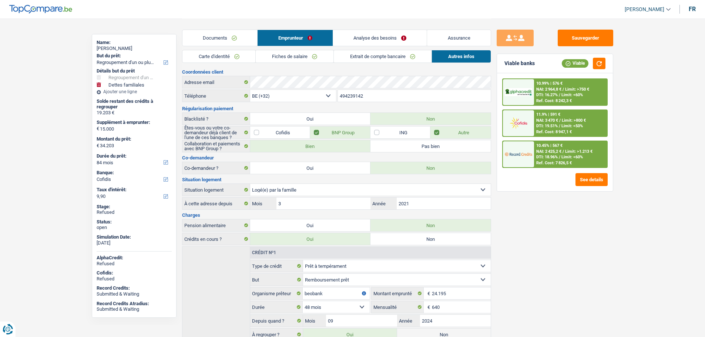
click at [381, 34] on link "Analyse des besoins" at bounding box center [380, 38] width 94 height 16
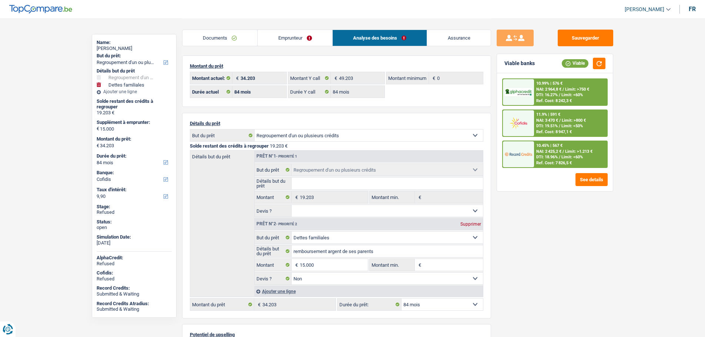
click at [641, 11] on span "[PERSON_NAME]" at bounding box center [644, 9] width 40 height 6
click at [240, 117] on div "Détails du prêt Confort maison: meubles, textile, peinture, électroménager, out…" at bounding box center [336, 216] width 309 height 206
click at [279, 42] on link "Emprunteur" at bounding box center [294, 38] width 75 height 16
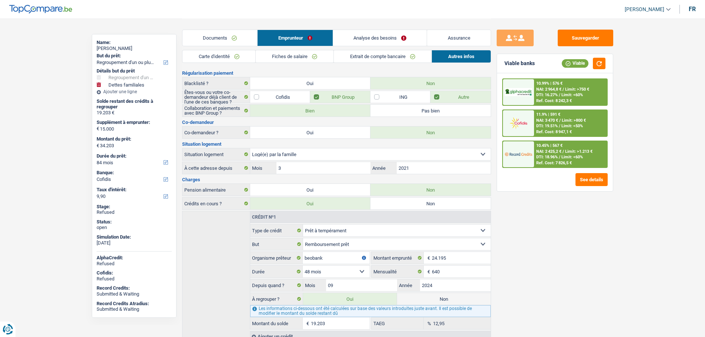
scroll to position [66, 0]
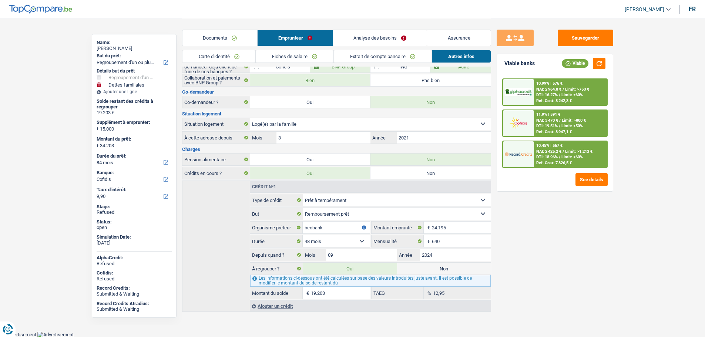
click at [205, 38] on link "Documents" at bounding box center [219, 38] width 75 height 16
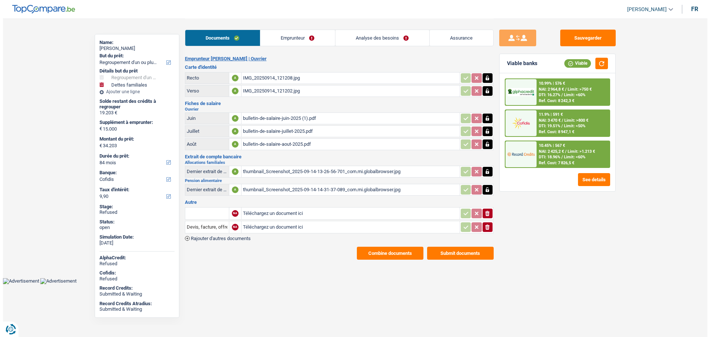
scroll to position [0, 0]
click at [390, 255] on button "Combine documents" at bounding box center [390, 253] width 67 height 13
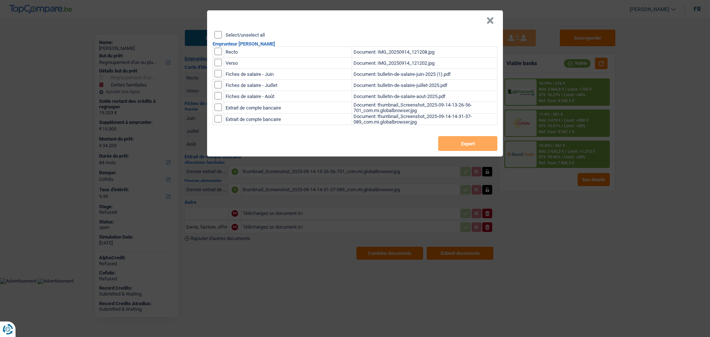
click at [229, 33] on label "Select/unselect all" at bounding box center [245, 35] width 39 height 5
click at [222, 33] on input "Select/unselect all" at bounding box center [218, 34] width 7 height 7
checkbox input "true"
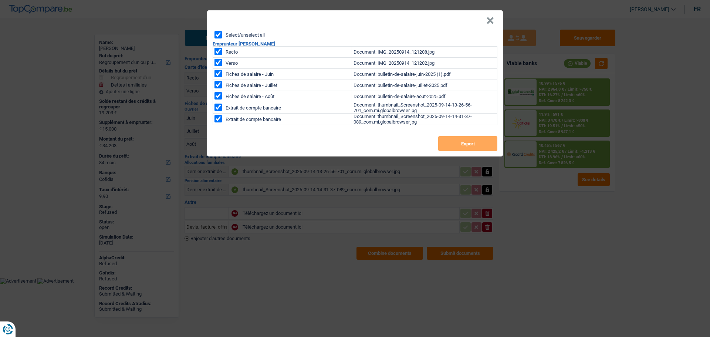
checkbox input "true"
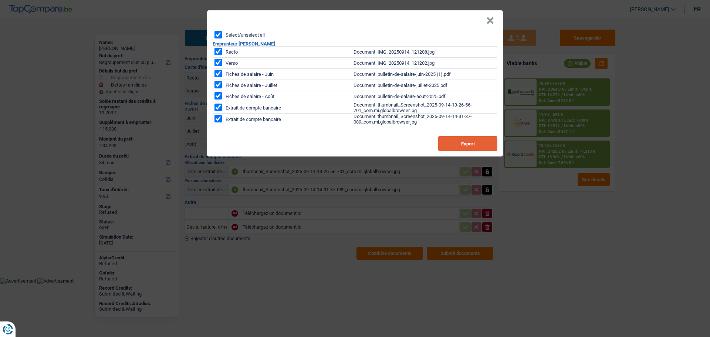
click at [447, 145] on button "Export" at bounding box center [467, 143] width 59 height 15
click at [493, 20] on button "×" at bounding box center [490, 20] width 8 height 7
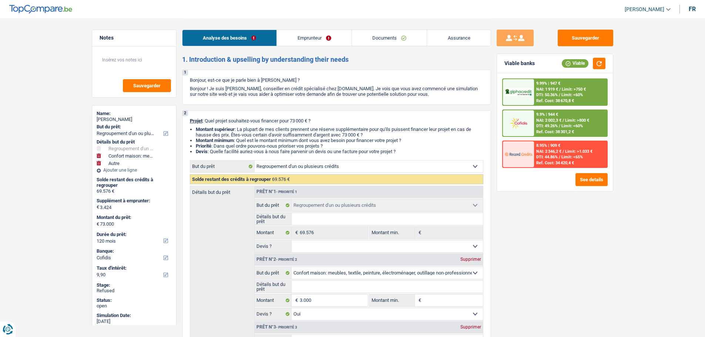
select select "refinancing"
select select "household"
select select "other"
select select "120"
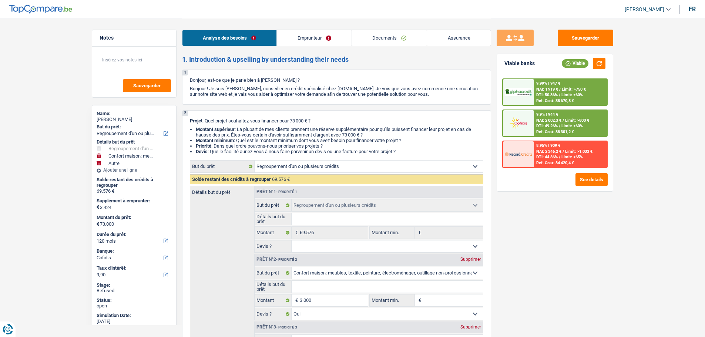
select select "cofidis"
select select "refinancing"
select select "household"
select select "yes"
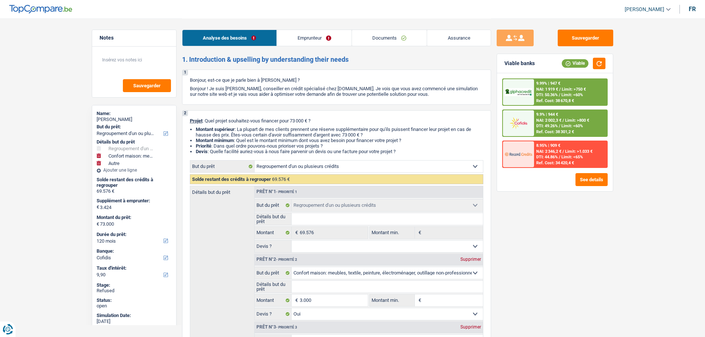
select select "other"
select select "120"
select select "privateEmployee"
select select "netSalary"
select select "mealVouchers"
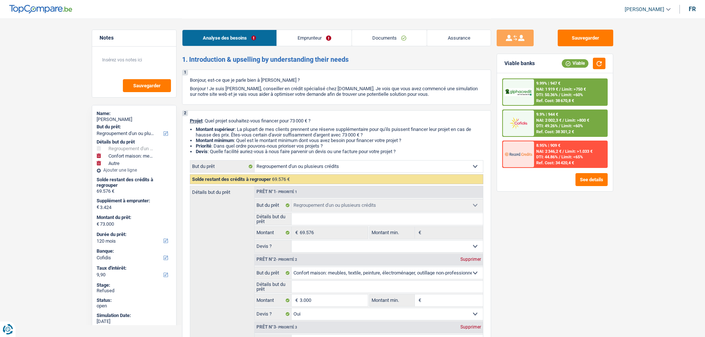
select select "rents"
select select "creditConsolidation"
select select "120"
select select "cardOrCredit"
select select "refinancing"
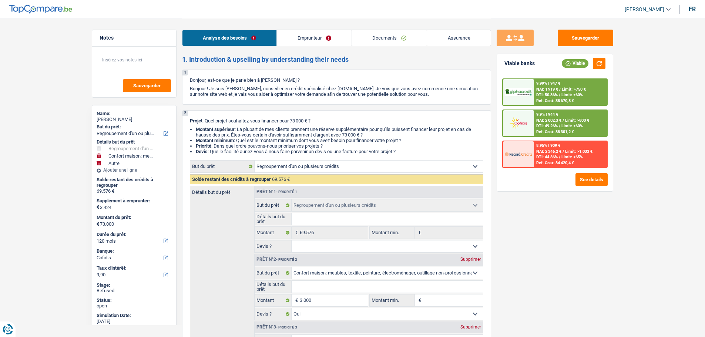
select select "refinancing"
select select "household"
select select "yes"
select select "other"
select select "120"
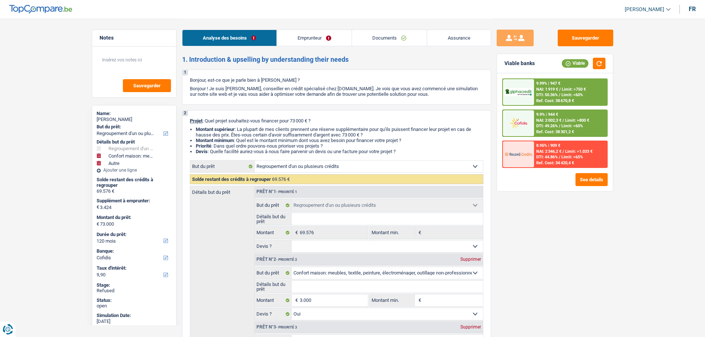
click at [630, 8] on span "[PERSON_NAME]" at bounding box center [644, 9] width 40 height 6
click at [621, 67] on button "SO" at bounding box center [631, 67] width 66 height 15
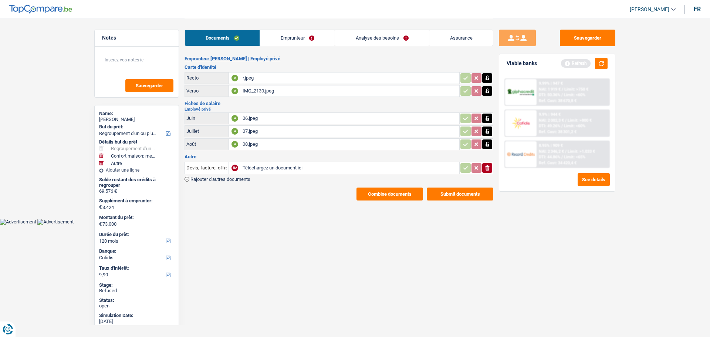
click at [305, 38] on link "Emprunteur" at bounding box center [297, 38] width 75 height 16
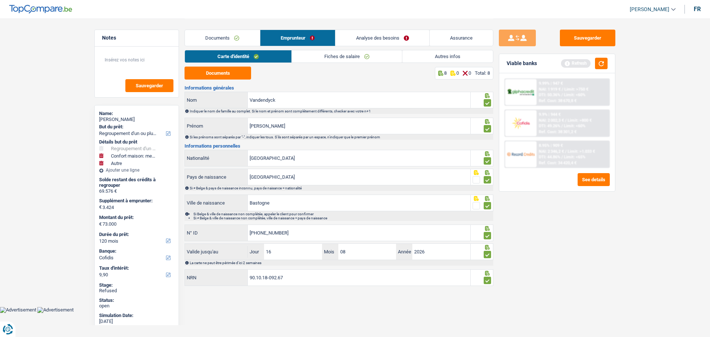
click at [362, 39] on link "Analyse des besoins" at bounding box center [383, 38] width 94 height 16
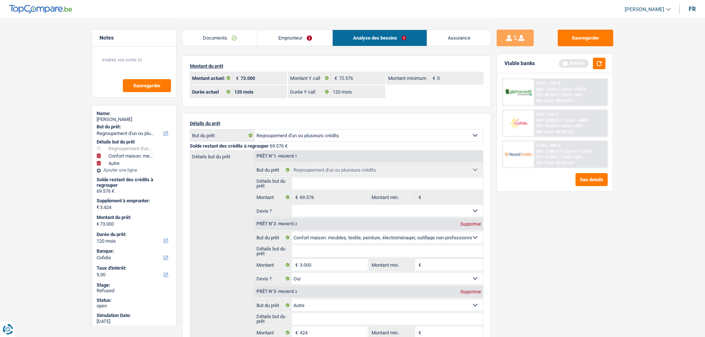
click at [286, 40] on link "Emprunteur" at bounding box center [294, 38] width 75 height 16
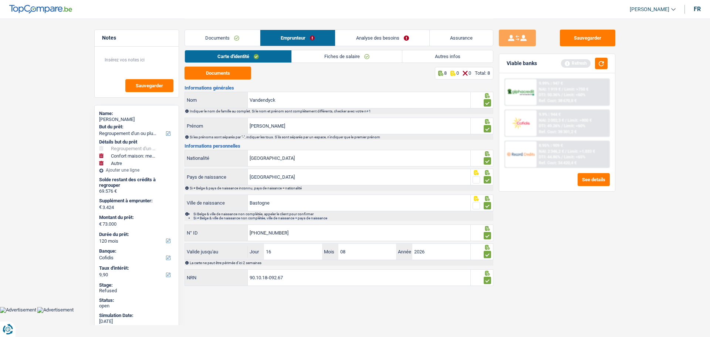
click at [429, 53] on link "Autres infos" at bounding box center [447, 56] width 91 height 12
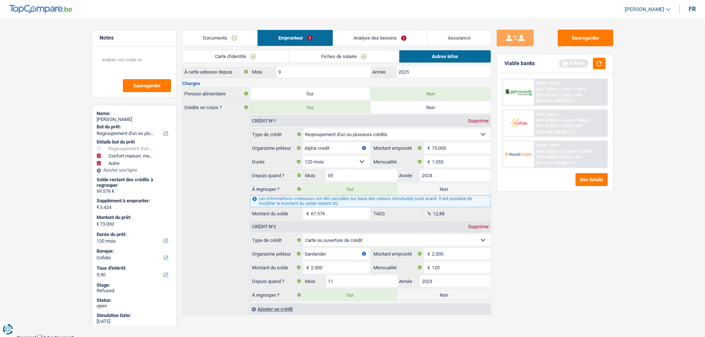
scroll to position [162, 0]
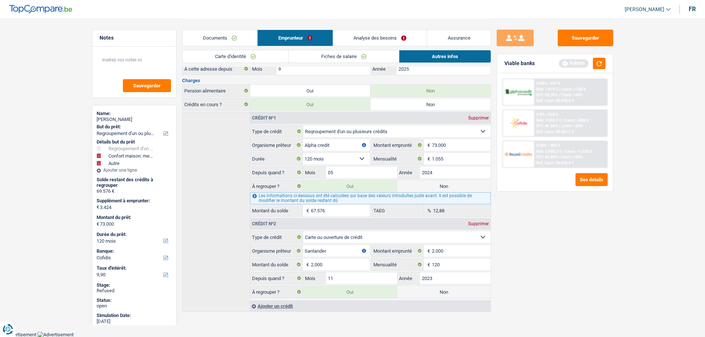
click at [421, 292] on label "Non" at bounding box center [444, 292] width 94 height 12
click at [421, 292] on input "Non" at bounding box center [444, 292] width 94 height 12
radio input "true"
type input "71.000"
select select "144"
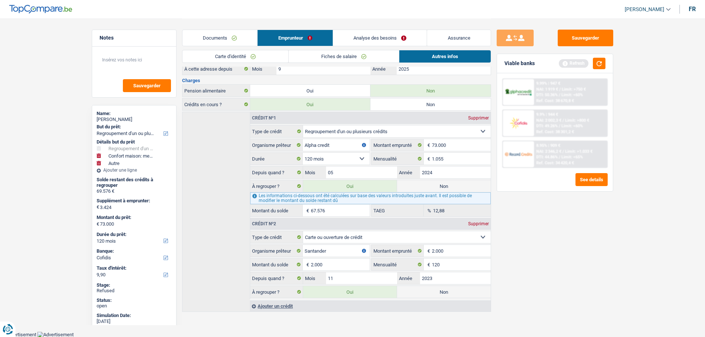
radio input "false"
type input "71.000"
select select "144"
type input "67.576"
type input "71.000"
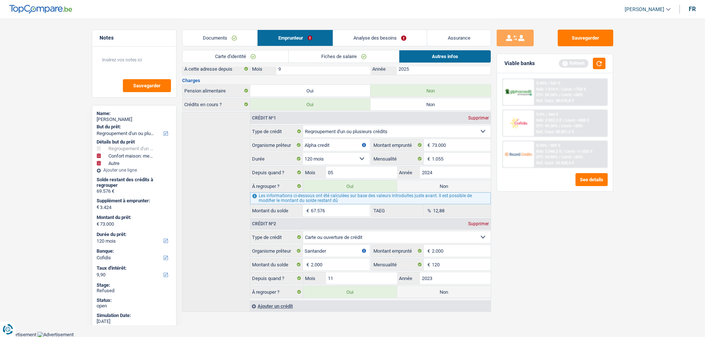
select select "144"
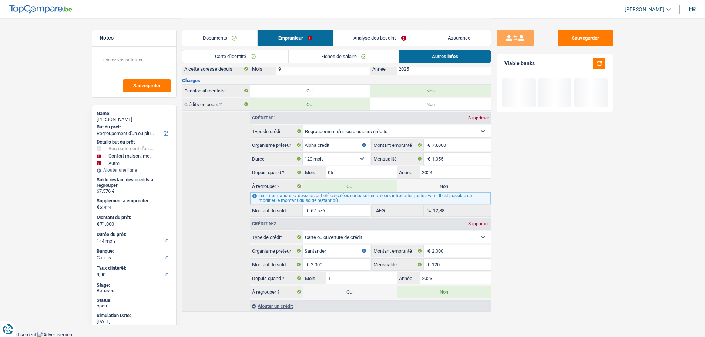
click at [384, 36] on link "Analyse des besoins" at bounding box center [380, 38] width 94 height 16
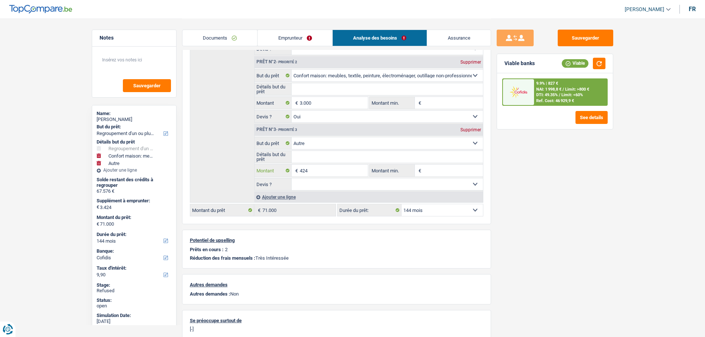
click at [322, 170] on input "424" at bounding box center [334, 171] width 68 height 12
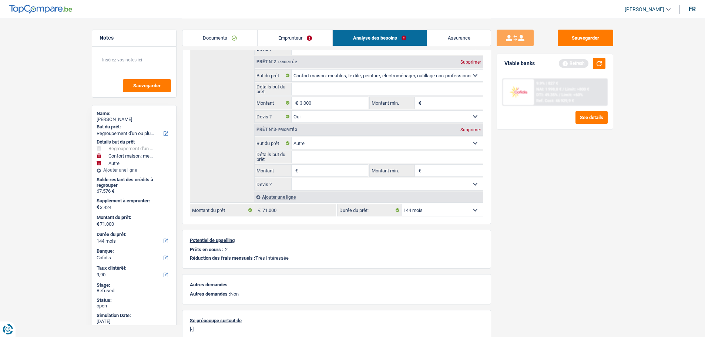
type input "3.000"
type input "70.576"
click at [428, 210] on select "12 mois 18 mois 24 mois 30 mois 36 mois 42 mois 48 mois 60 mois 72 mois 84 mois…" at bounding box center [441, 210] width 81 height 12
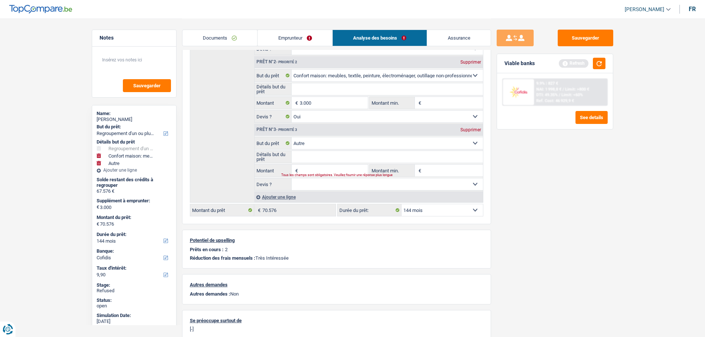
click at [366, 147] on select "Confort maison: meubles, textile, peinture, électroménager, outillage non-profe…" at bounding box center [387, 143] width 191 height 12
click at [472, 131] on div "Supprimer" at bounding box center [470, 130] width 24 height 4
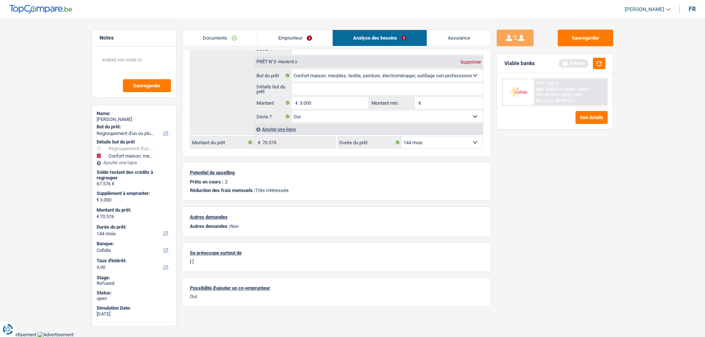
click at [442, 141] on select "12 mois 18 mois 24 mois 30 mois 36 mois 42 mois 48 mois 60 mois 72 mois 84 mois…" at bounding box center [441, 143] width 81 height 12
select select "120"
click at [401, 137] on select "12 mois 18 mois 24 mois 30 mois 36 mois 42 mois 48 mois 60 mois 72 mois 84 mois…" at bounding box center [441, 143] width 81 height 12
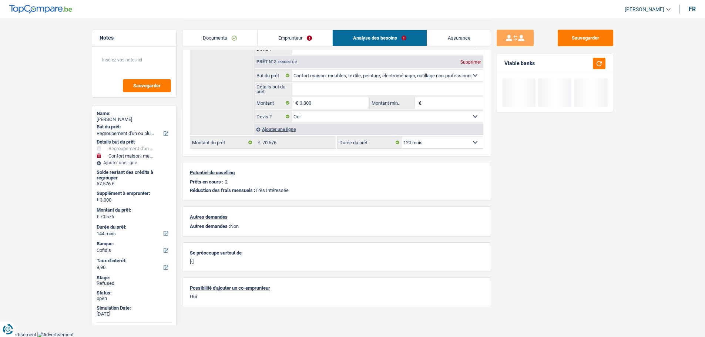
select select "120"
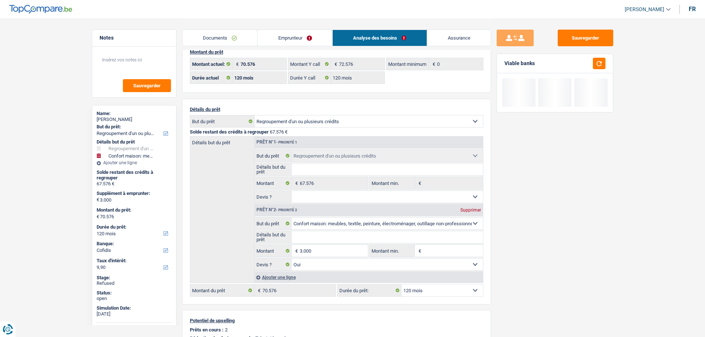
scroll to position [0, 0]
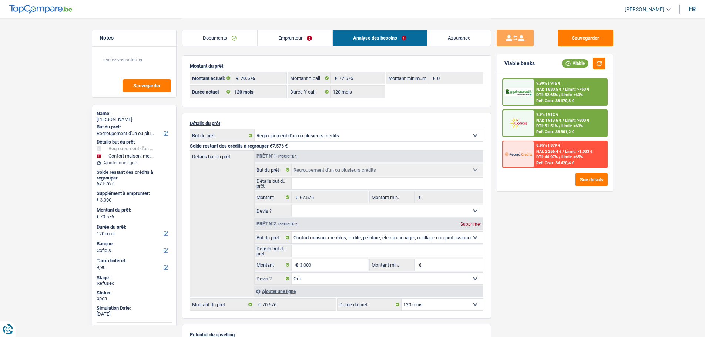
click at [288, 38] on link "Emprunteur" at bounding box center [294, 38] width 75 height 16
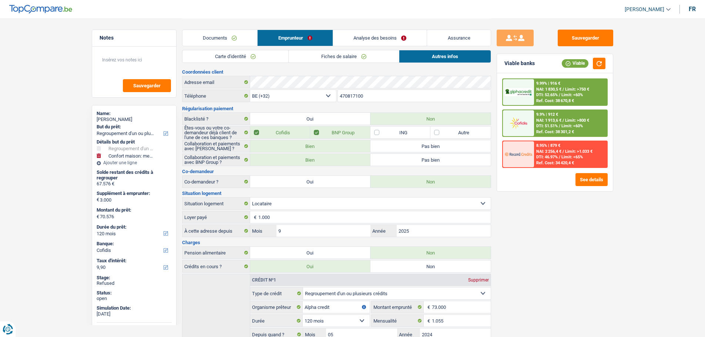
scroll to position [37, 0]
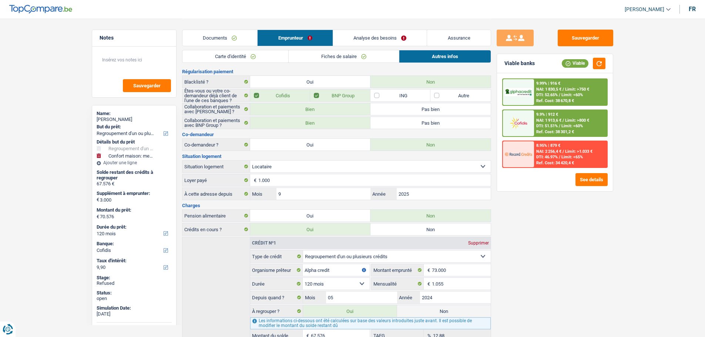
click at [363, 37] on link "Analyse des besoins" at bounding box center [380, 38] width 94 height 16
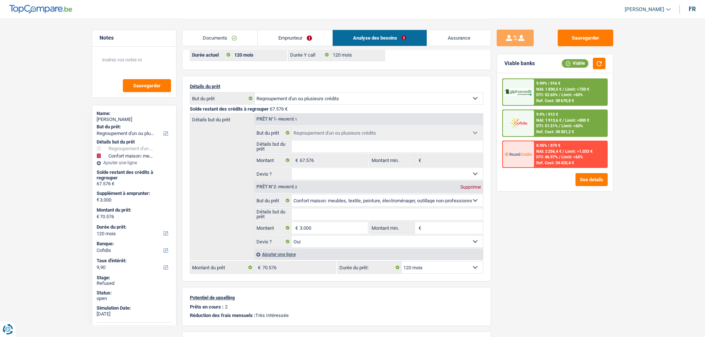
click at [530, 98] on div at bounding box center [518, 92] width 31 height 26
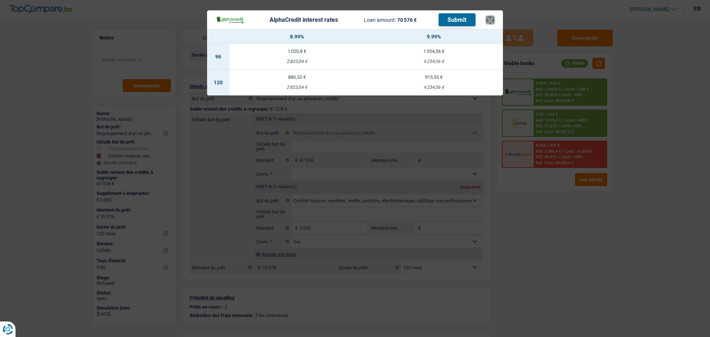
click at [491, 21] on button "×" at bounding box center [490, 19] width 8 height 7
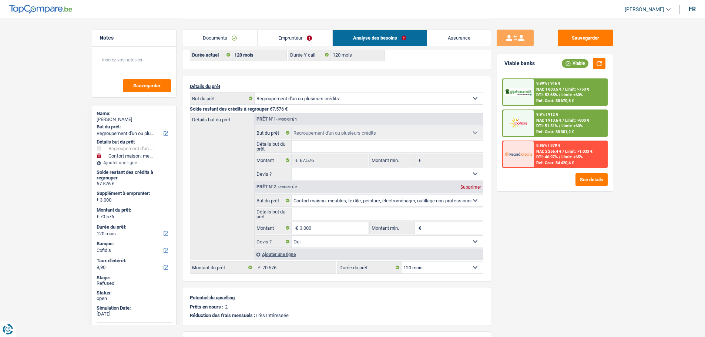
click at [104, 121] on div "[PERSON_NAME]" at bounding box center [134, 120] width 75 height 6
copy div "[PERSON_NAME]"
